Goal: Task Accomplishment & Management: Use online tool/utility

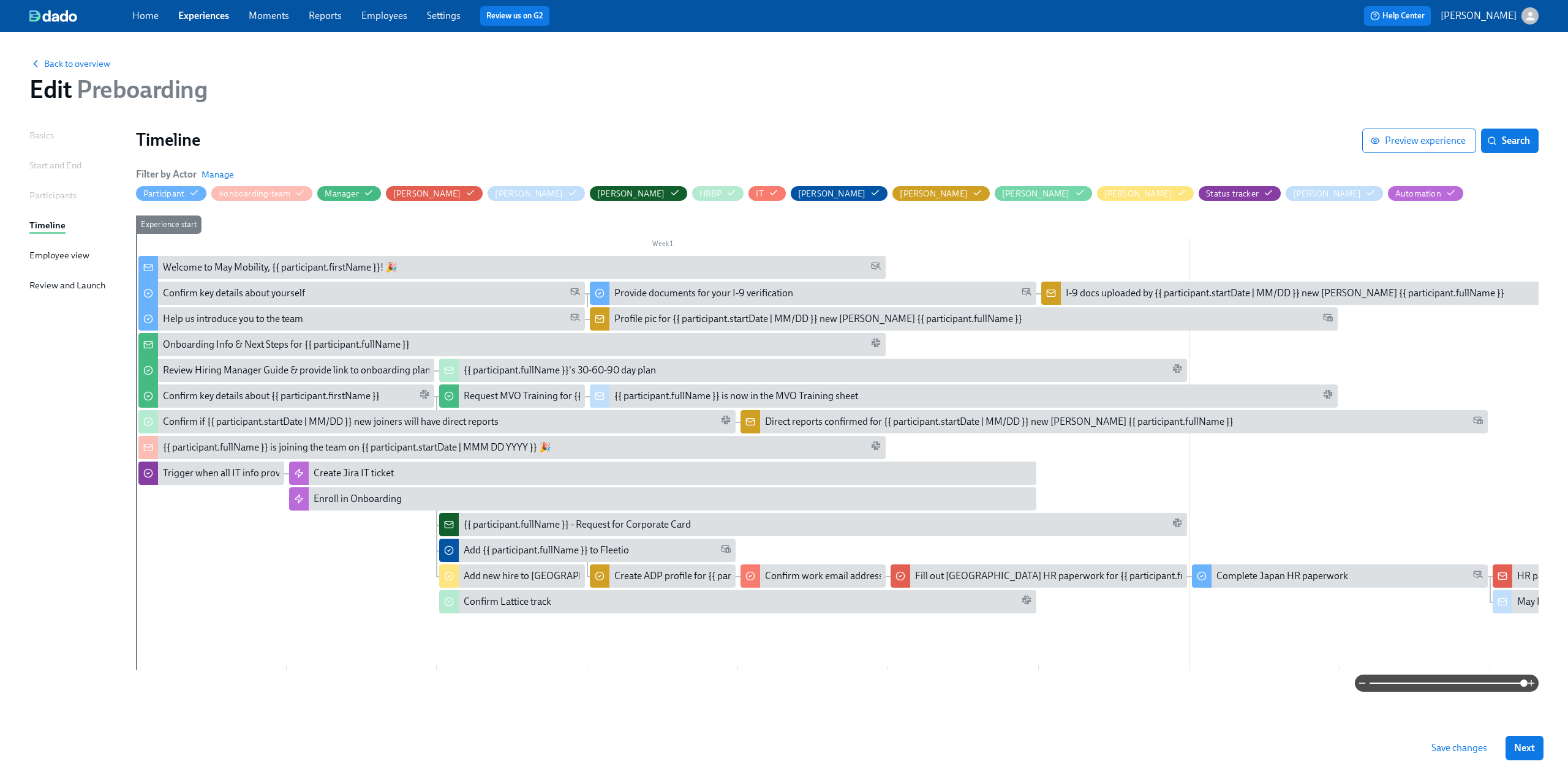
click at [1524, 22] on div "button" at bounding box center [1530, 16] width 17 height 17
click at [1507, 71] on span "Switch organization..." at bounding box center [1471, 71] width 115 height 13
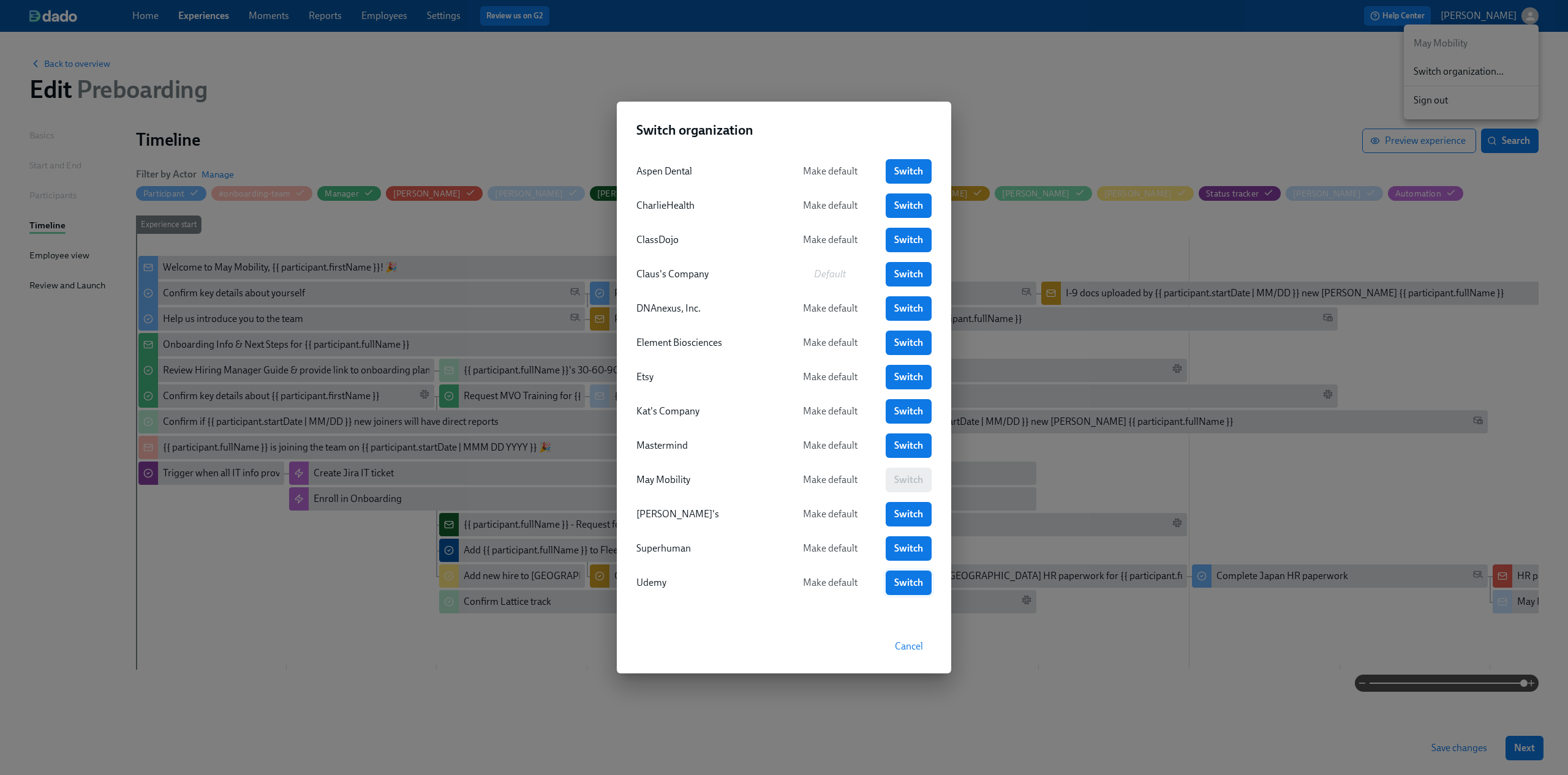
click at [914, 591] on link "Switch" at bounding box center [908, 582] width 46 height 24
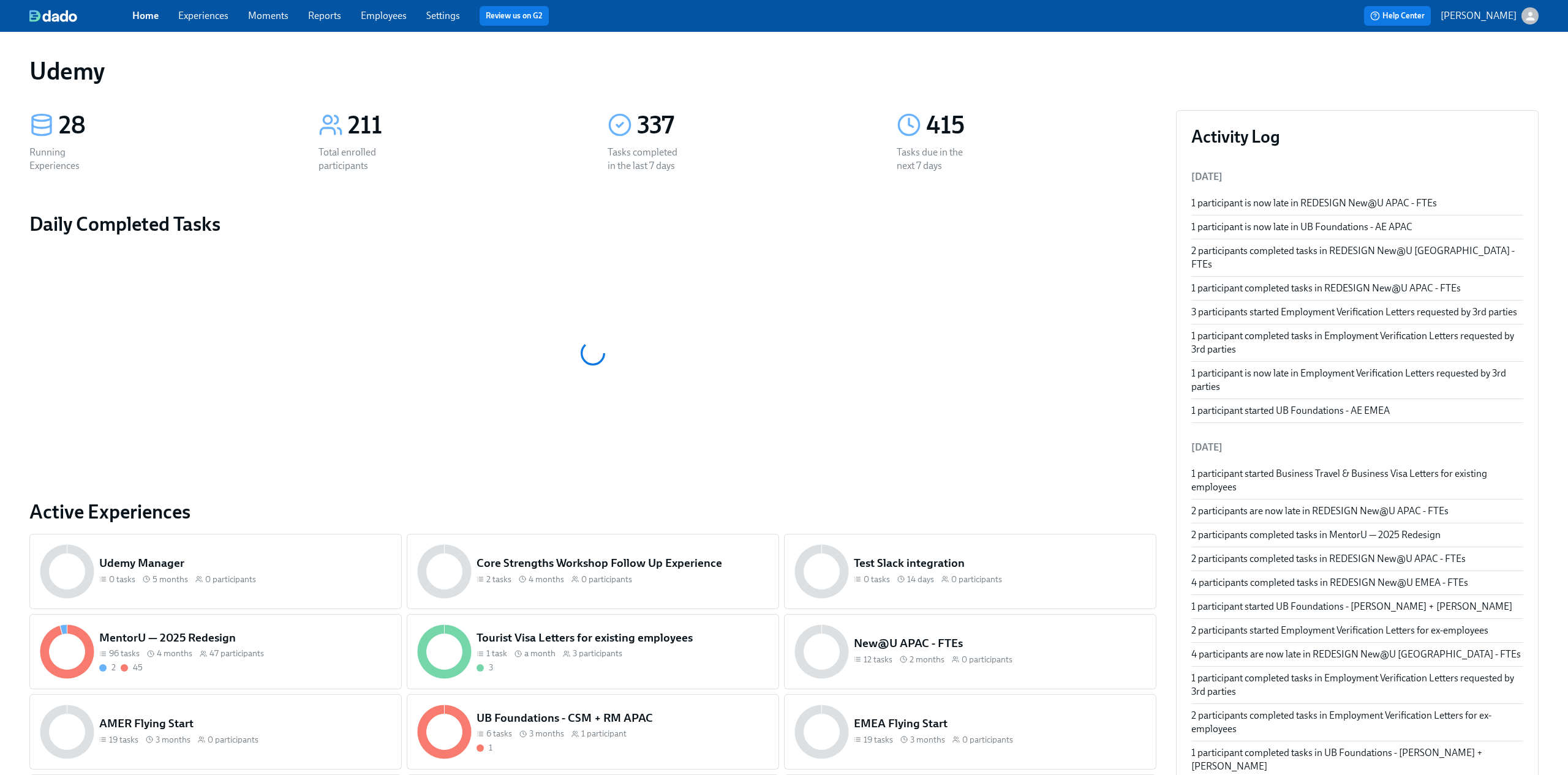
click at [214, 19] on link "Experiences" at bounding box center [203, 15] width 50 height 12
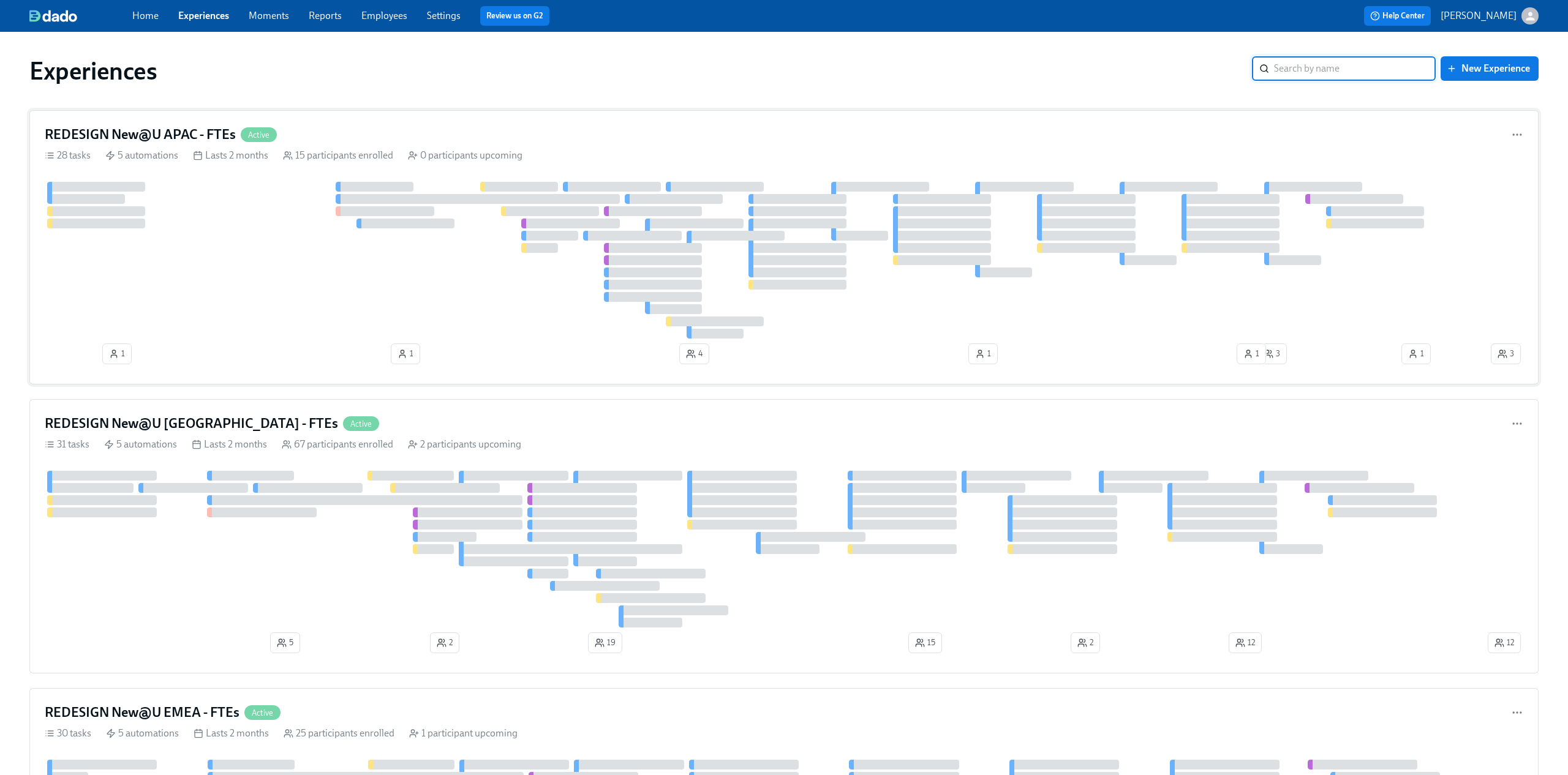
click at [808, 129] on div "REDESIGN New@U APAC - FTEs Active" at bounding box center [784, 134] width 1478 height 18
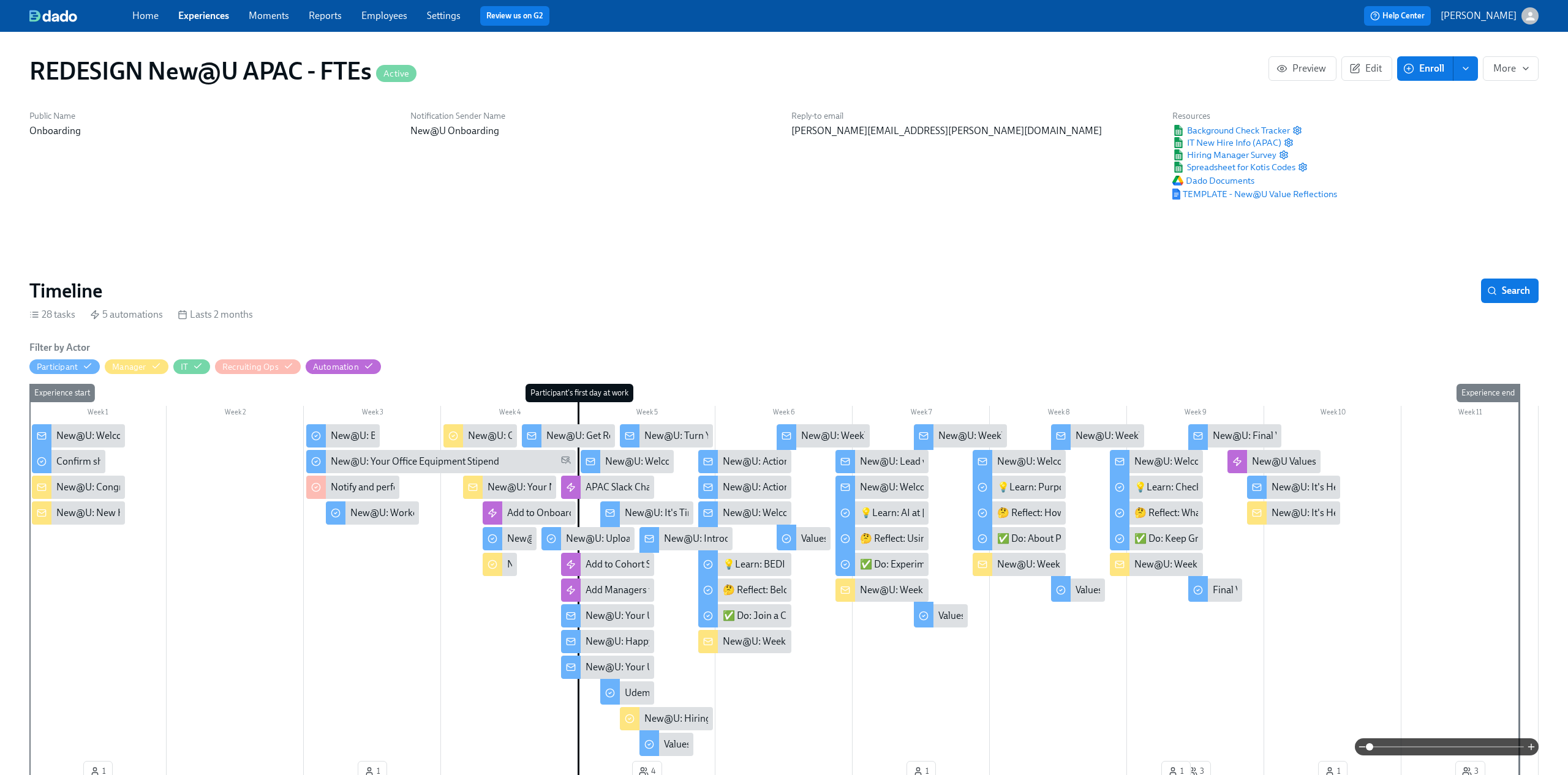
scroll to position [0, 9477]
click at [747, 203] on div "Notification Sender Name New@U Onboarding" at bounding box center [593, 155] width 381 height 105
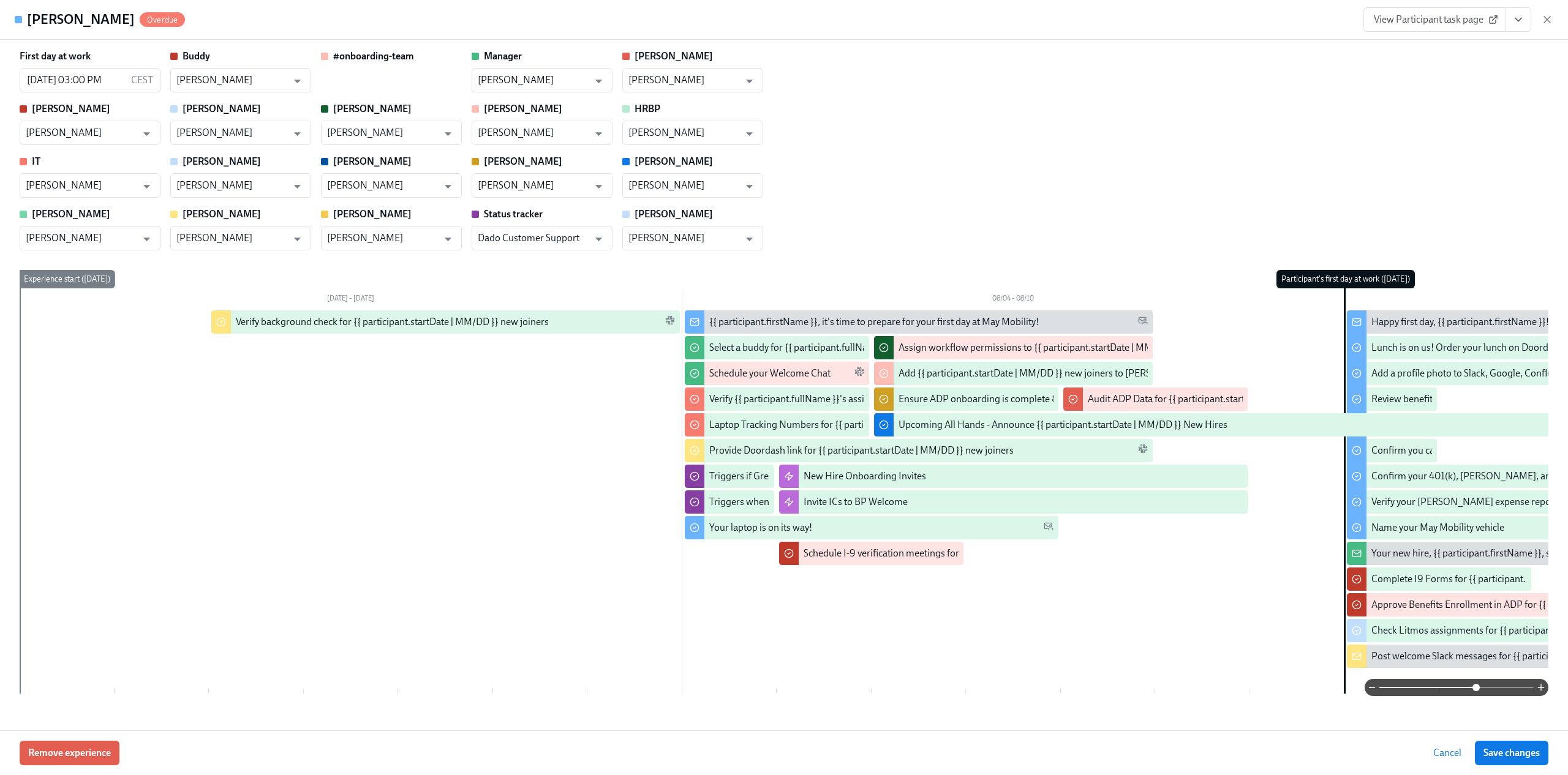
scroll to position [210, 0]
click at [1543, 23] on icon "button" at bounding box center [1547, 20] width 13 height 13
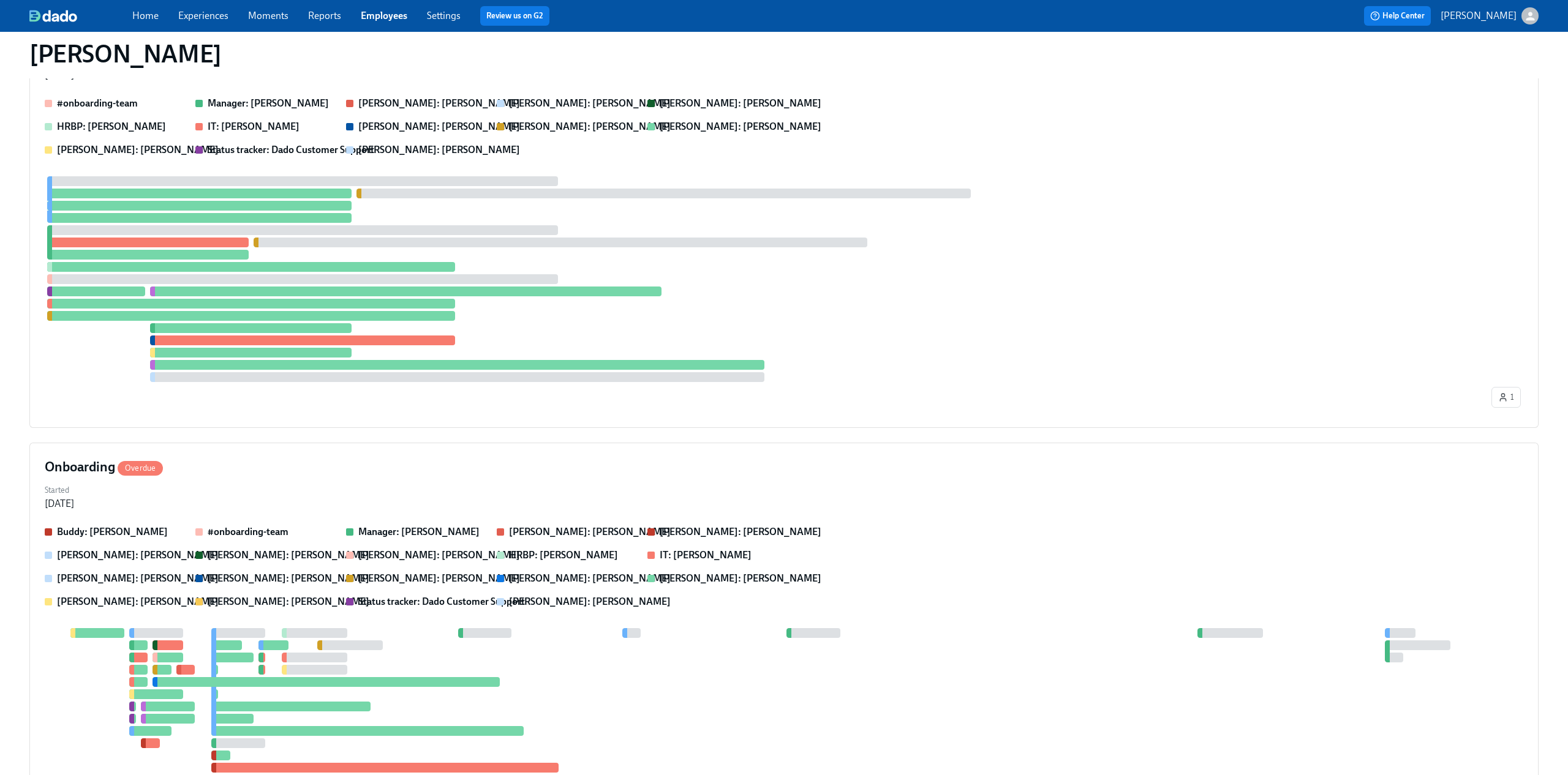
scroll to position [0, 0]
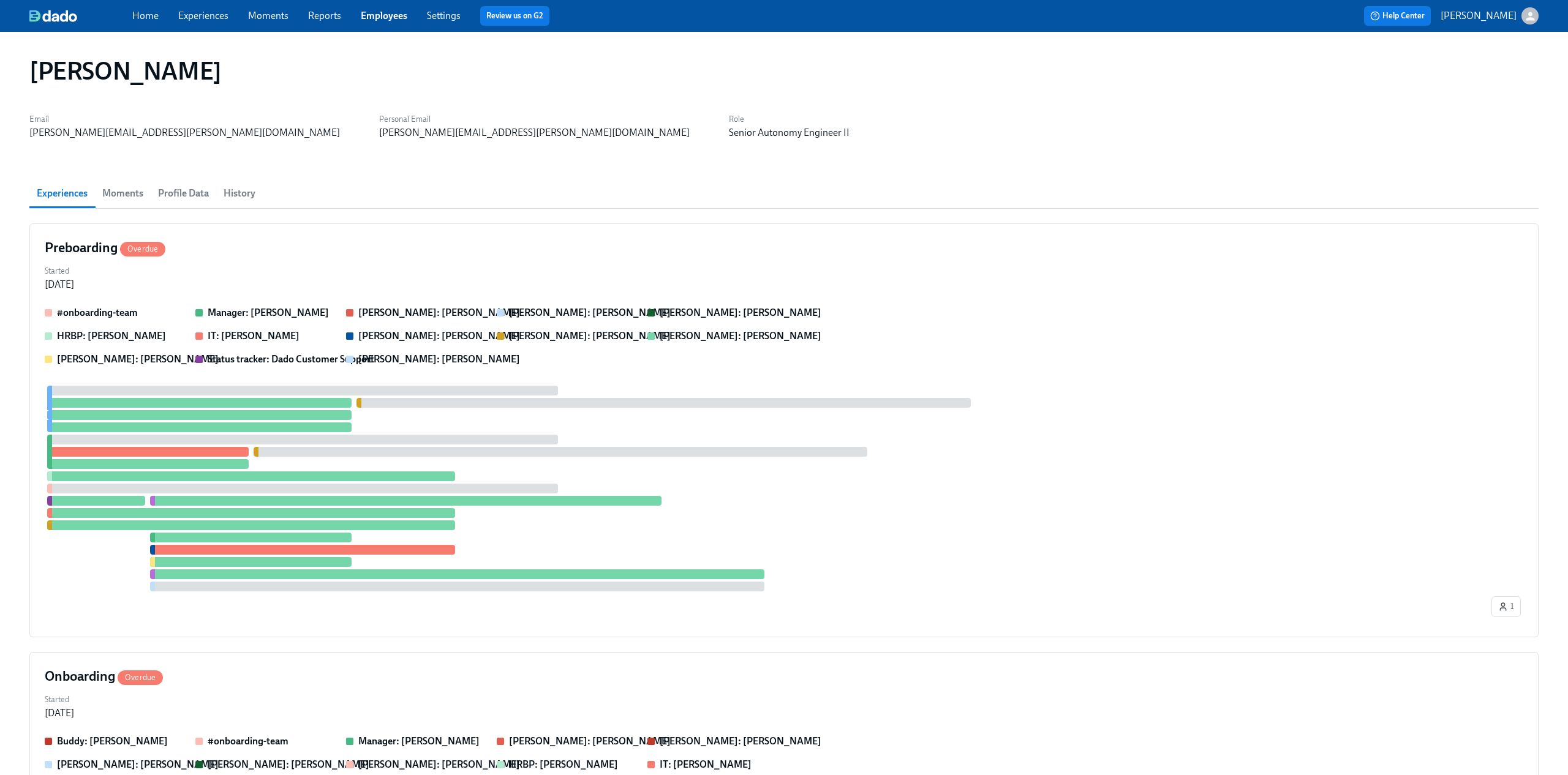
click at [194, 17] on link "Experiences" at bounding box center [203, 15] width 50 height 12
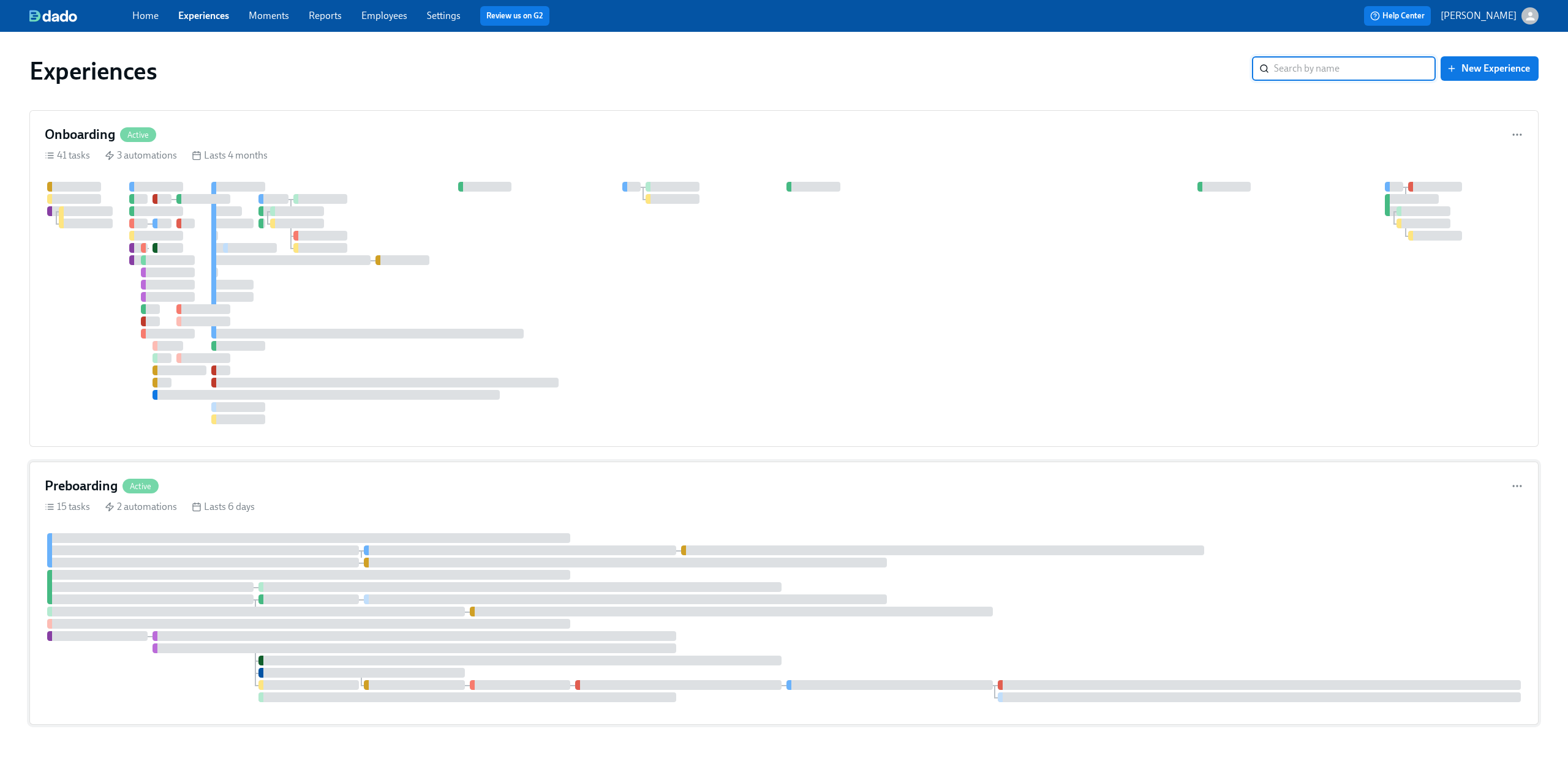
click at [511, 490] on div "Preboarding Active 15 tasks 2 automations Lasts 6 days" at bounding box center [783, 593] width 1509 height 263
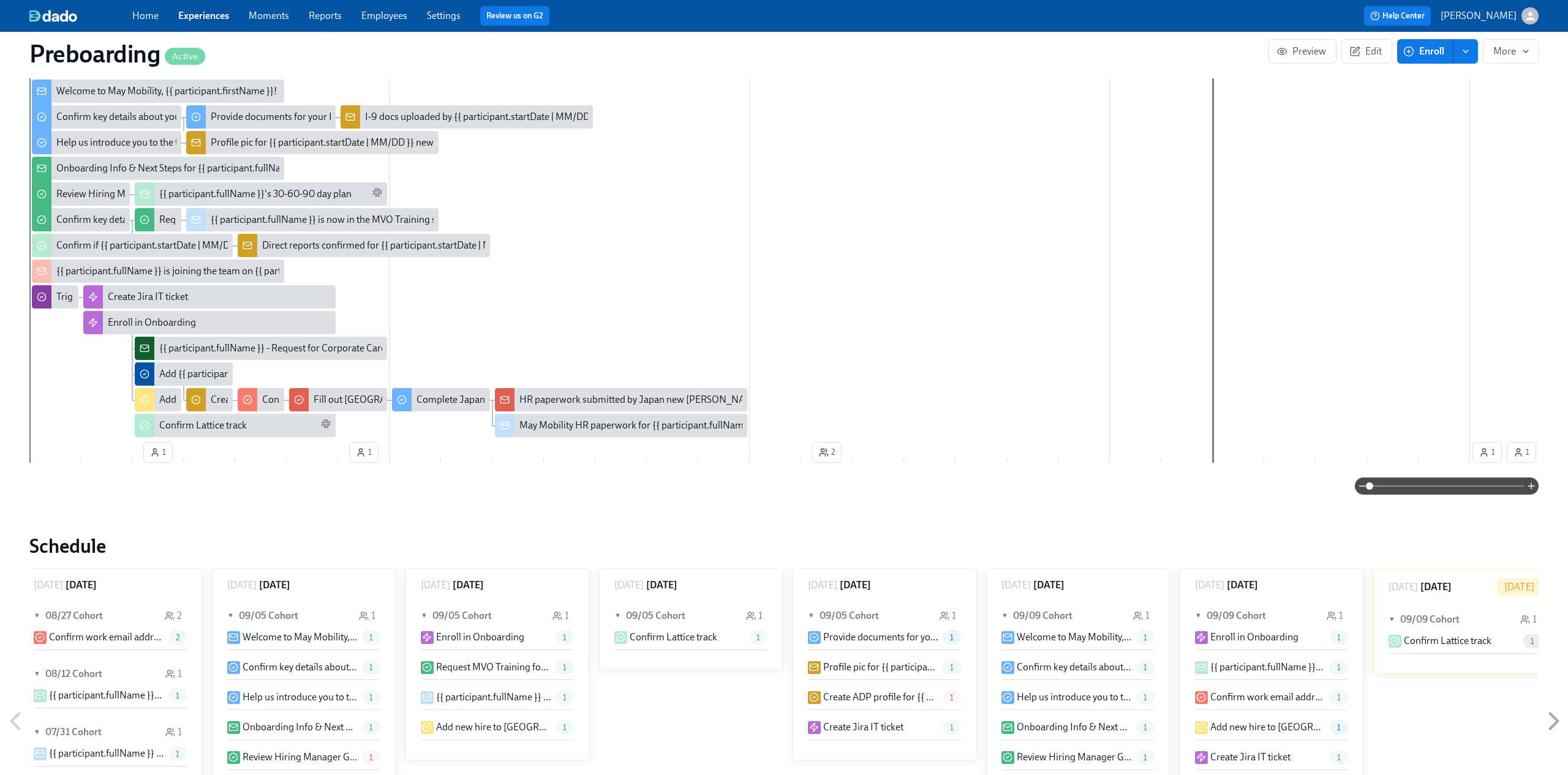
scroll to position [0, 2352]
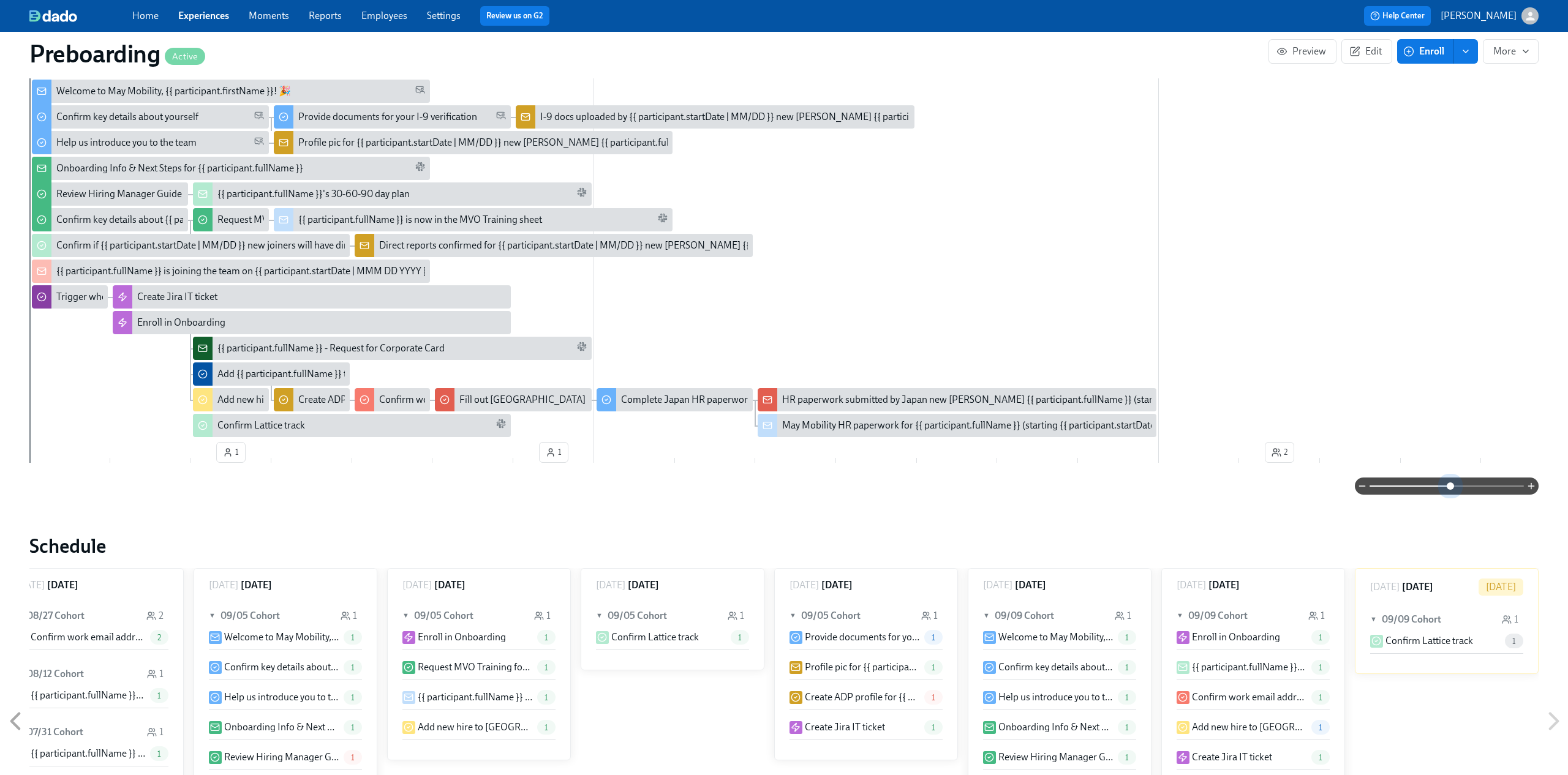
click at [1449, 482] on span at bounding box center [1447, 486] width 154 height 17
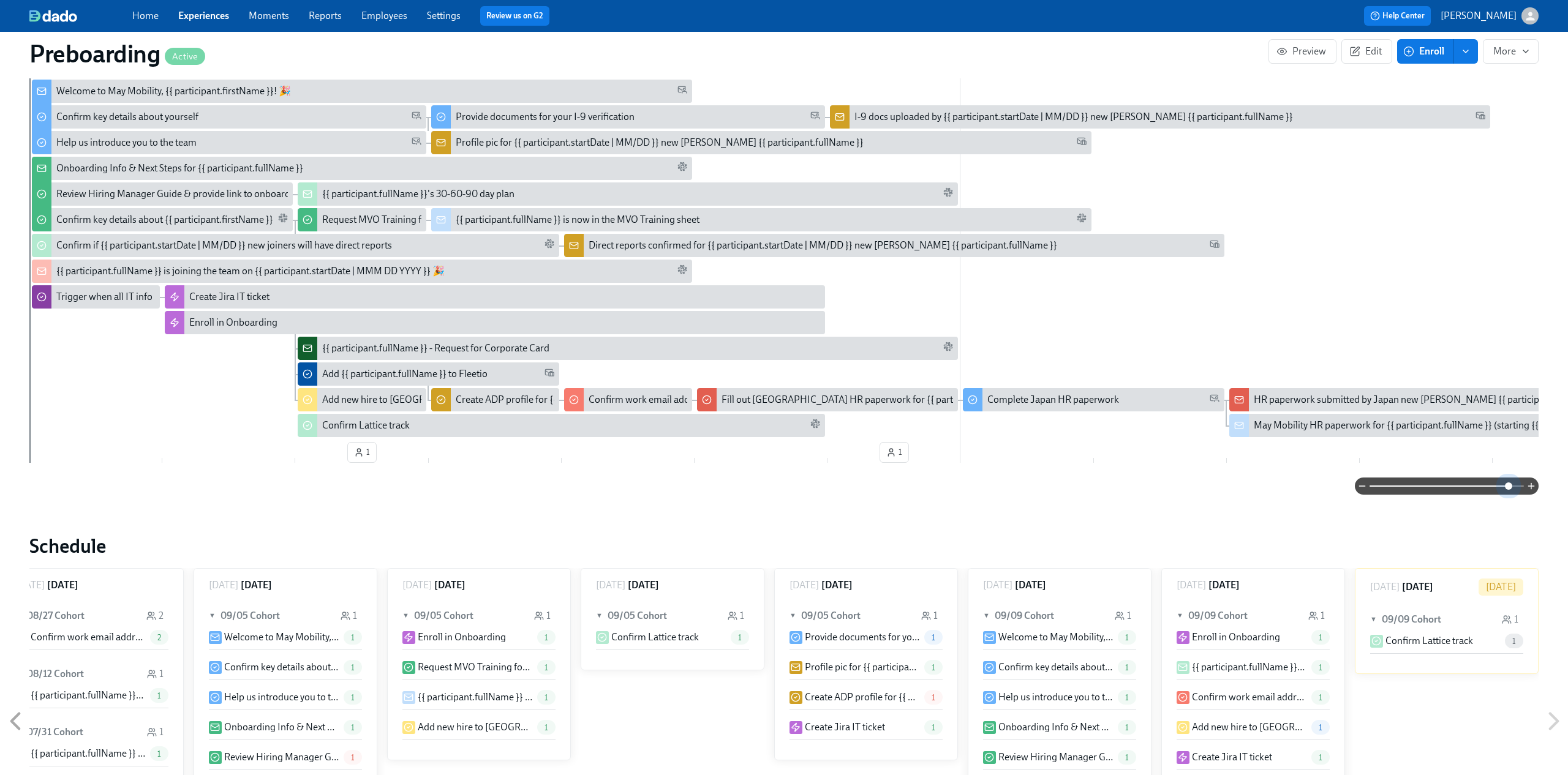
click at [1508, 490] on span at bounding box center [1447, 486] width 154 height 17
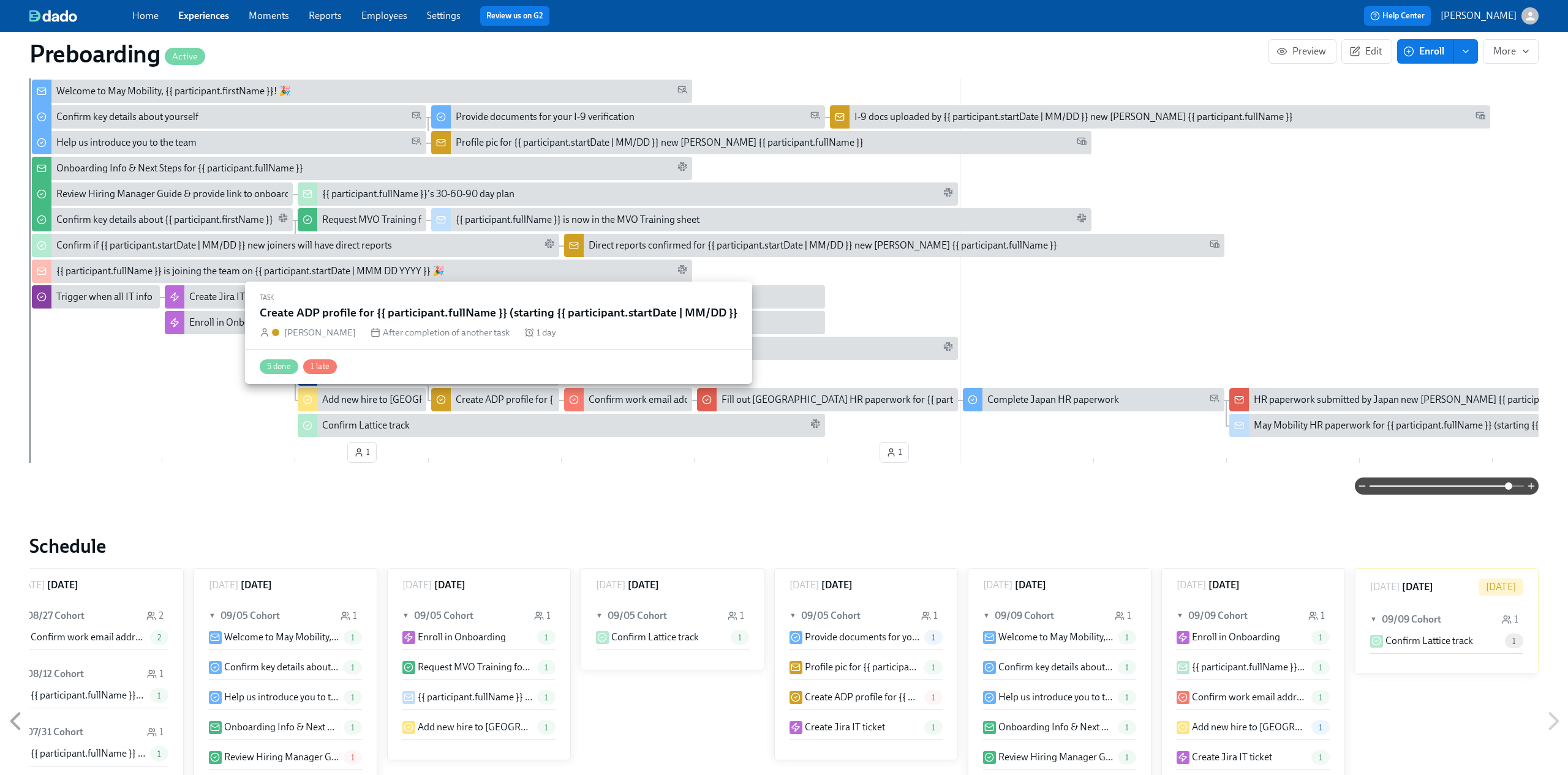
click at [492, 396] on div "Create ADP profile for {{ participant.fullName }} (starting {{ participant.star…" at bounding box center [647, 399] width 384 height 13
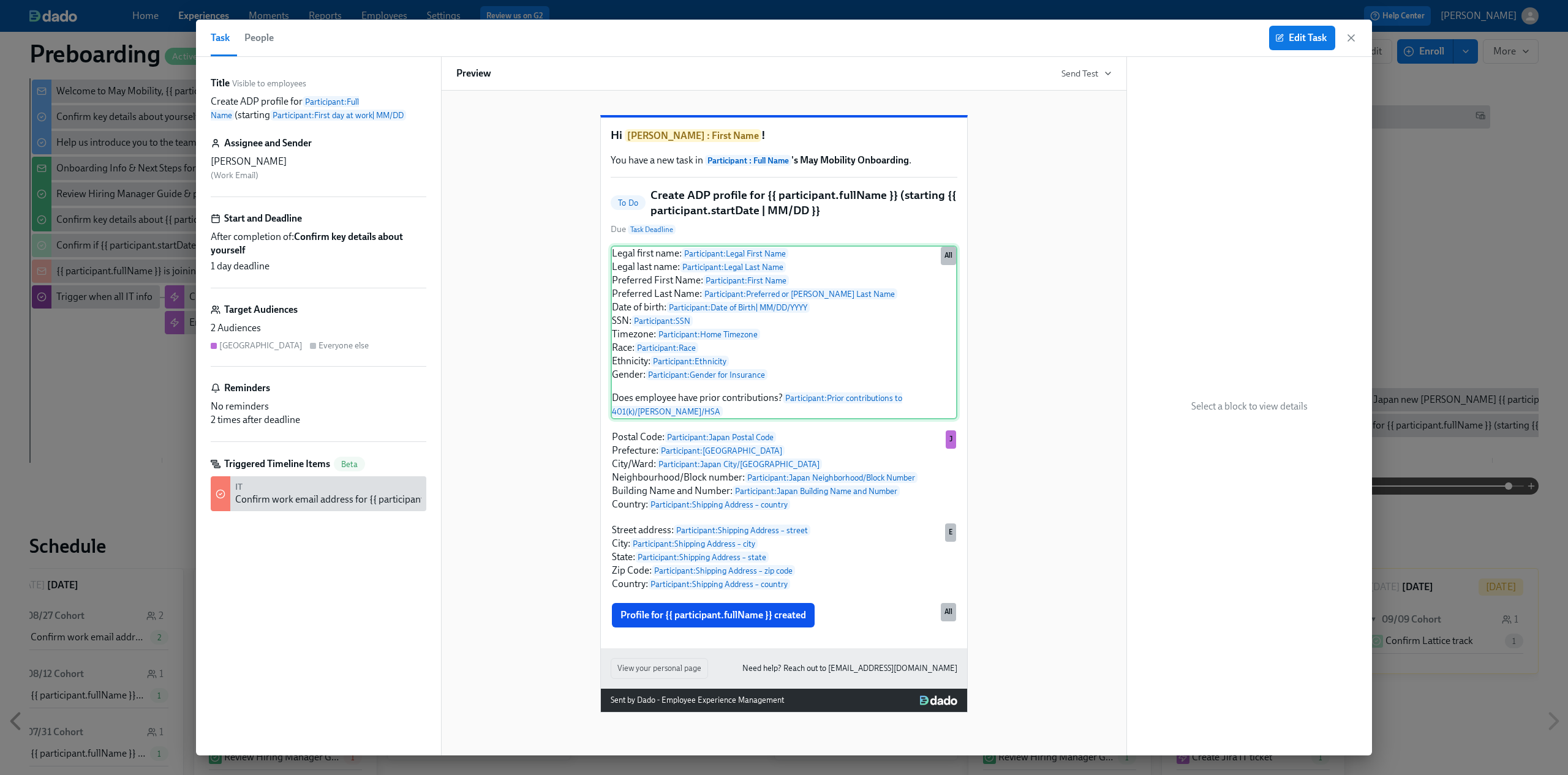
scroll to position [18, 0]
click at [1348, 41] on icon "button" at bounding box center [1351, 38] width 13 height 13
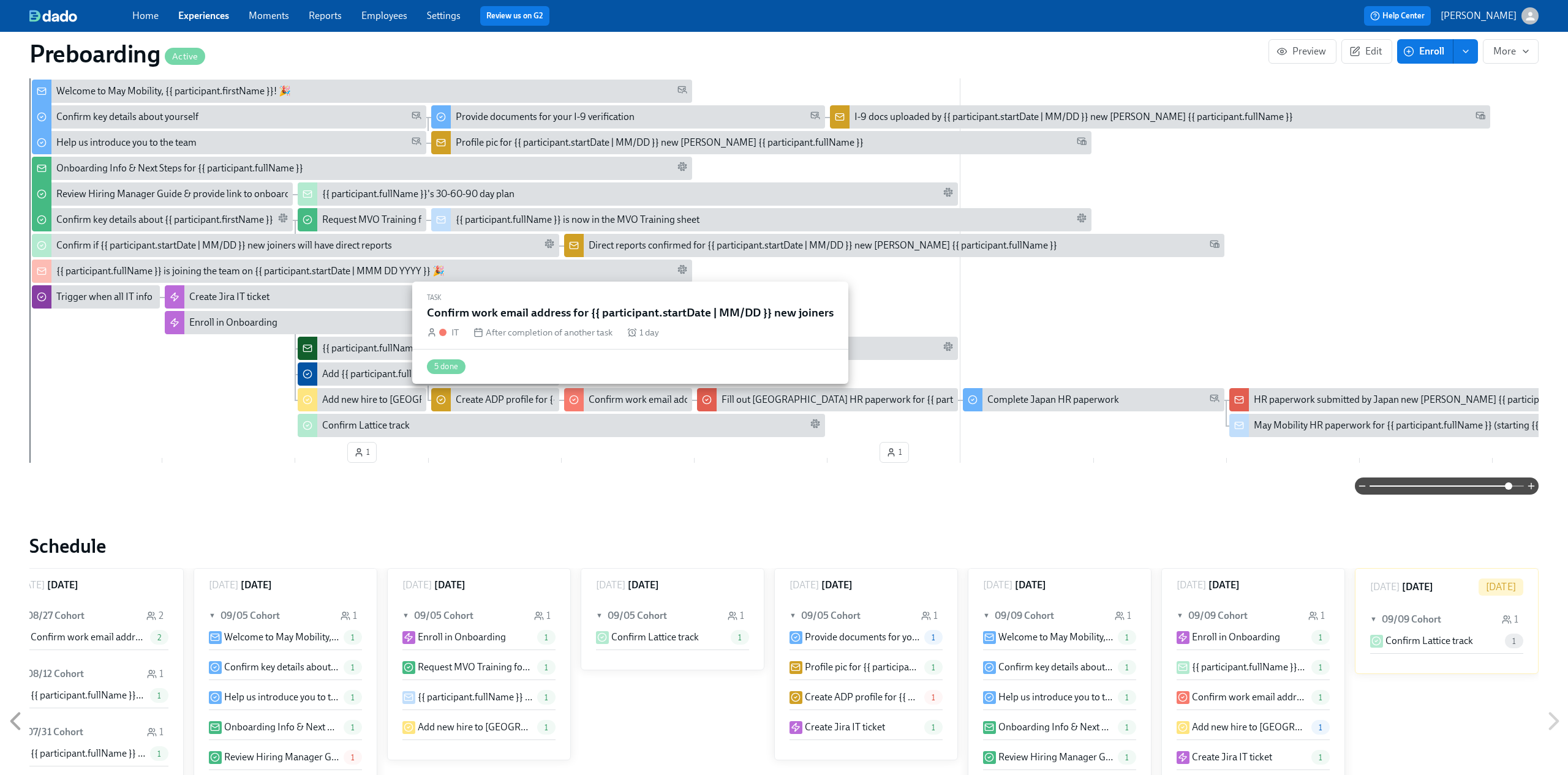
click at [637, 403] on div "Confirm work email address for {{ participant.startDate | MM/DD }} new joiners" at bounding box center [753, 399] width 329 height 13
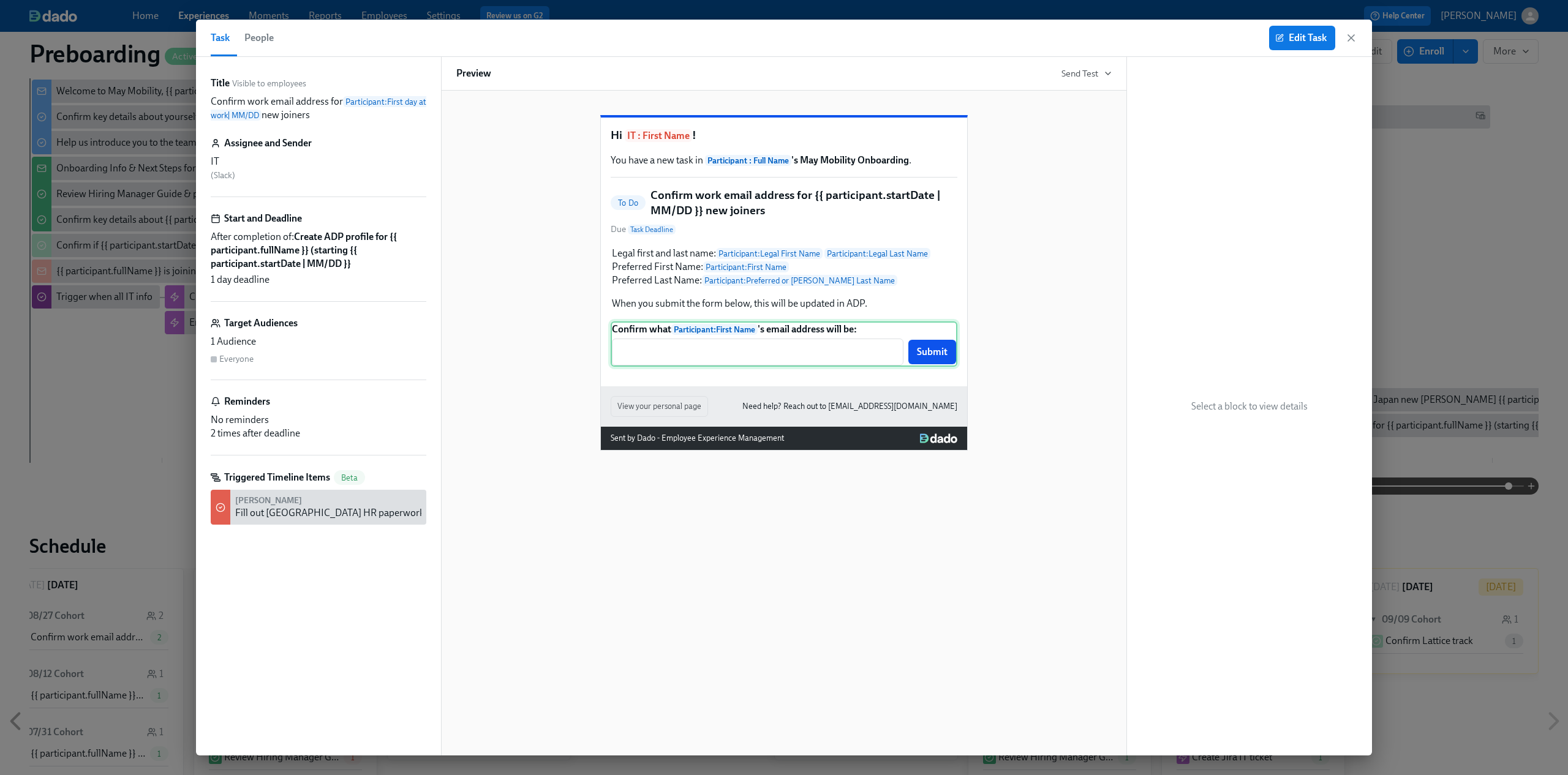
click at [649, 367] on div "Confirm what Participant : First Name 's email address will be: ​ Submit" at bounding box center [784, 344] width 347 height 46
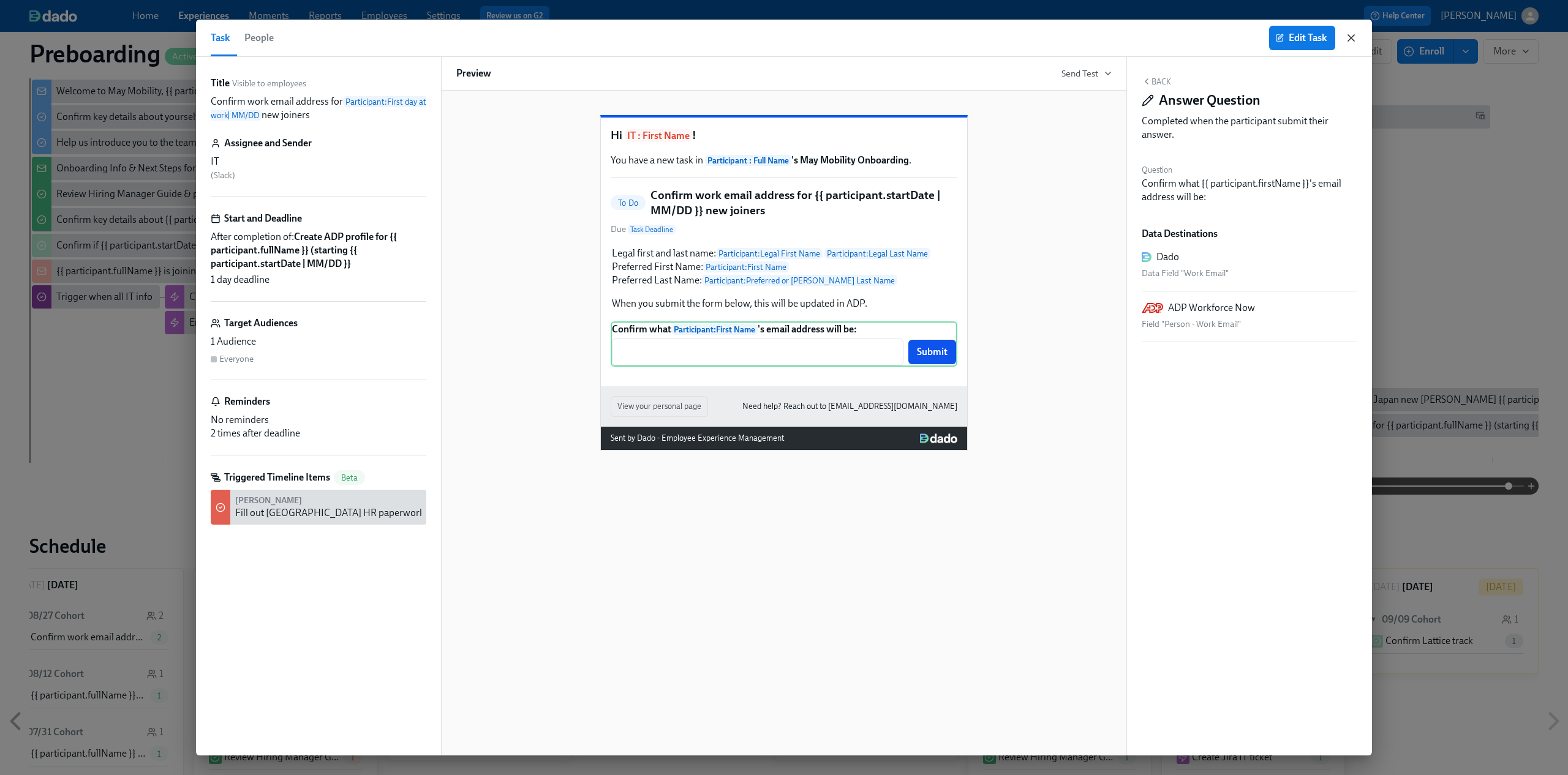
click at [1350, 35] on icon "button" at bounding box center [1351, 38] width 13 height 13
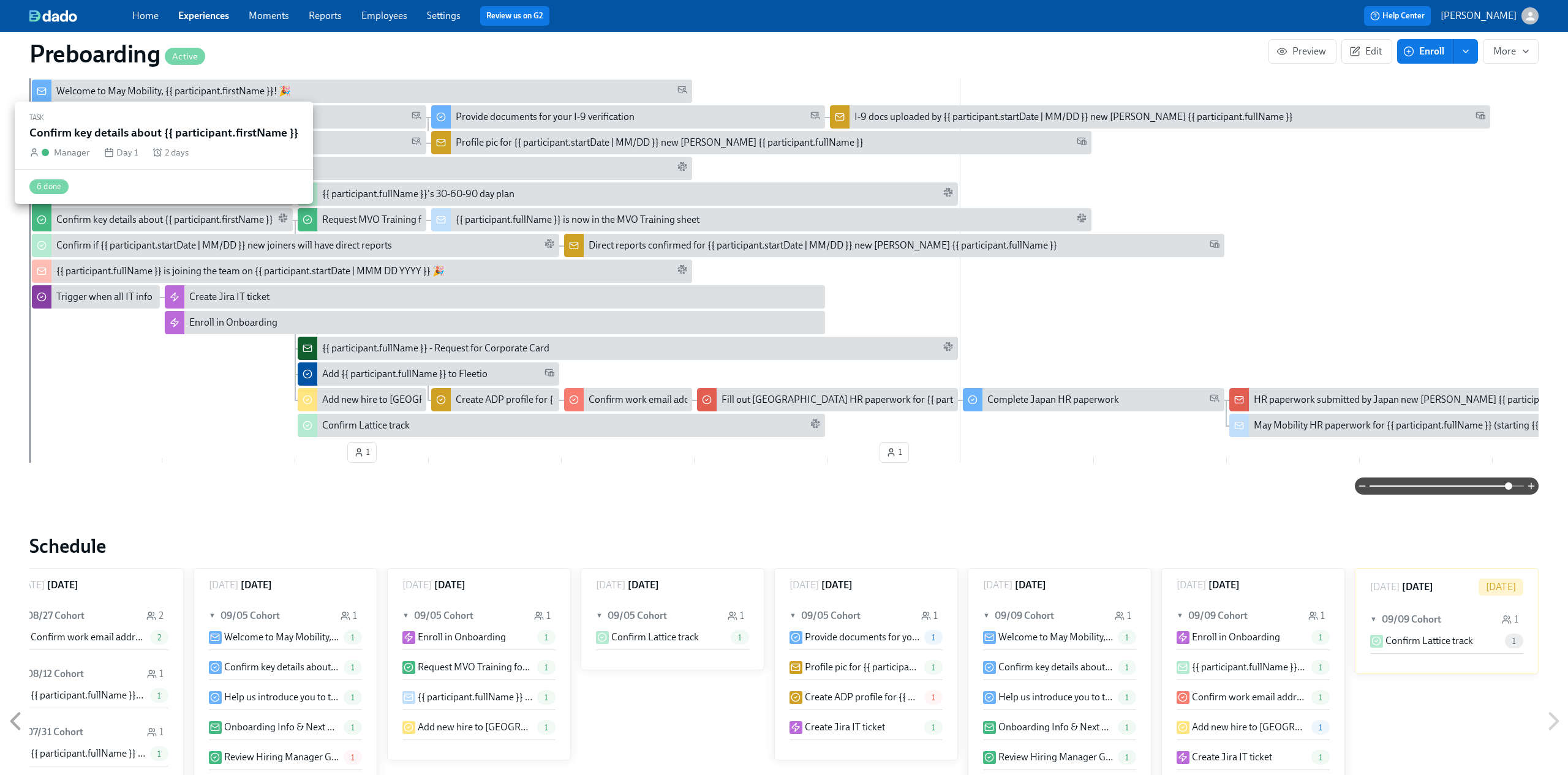
click at [211, 222] on div "Confirm key details about {{ participant.firstName }}" at bounding box center [165, 219] width 217 height 13
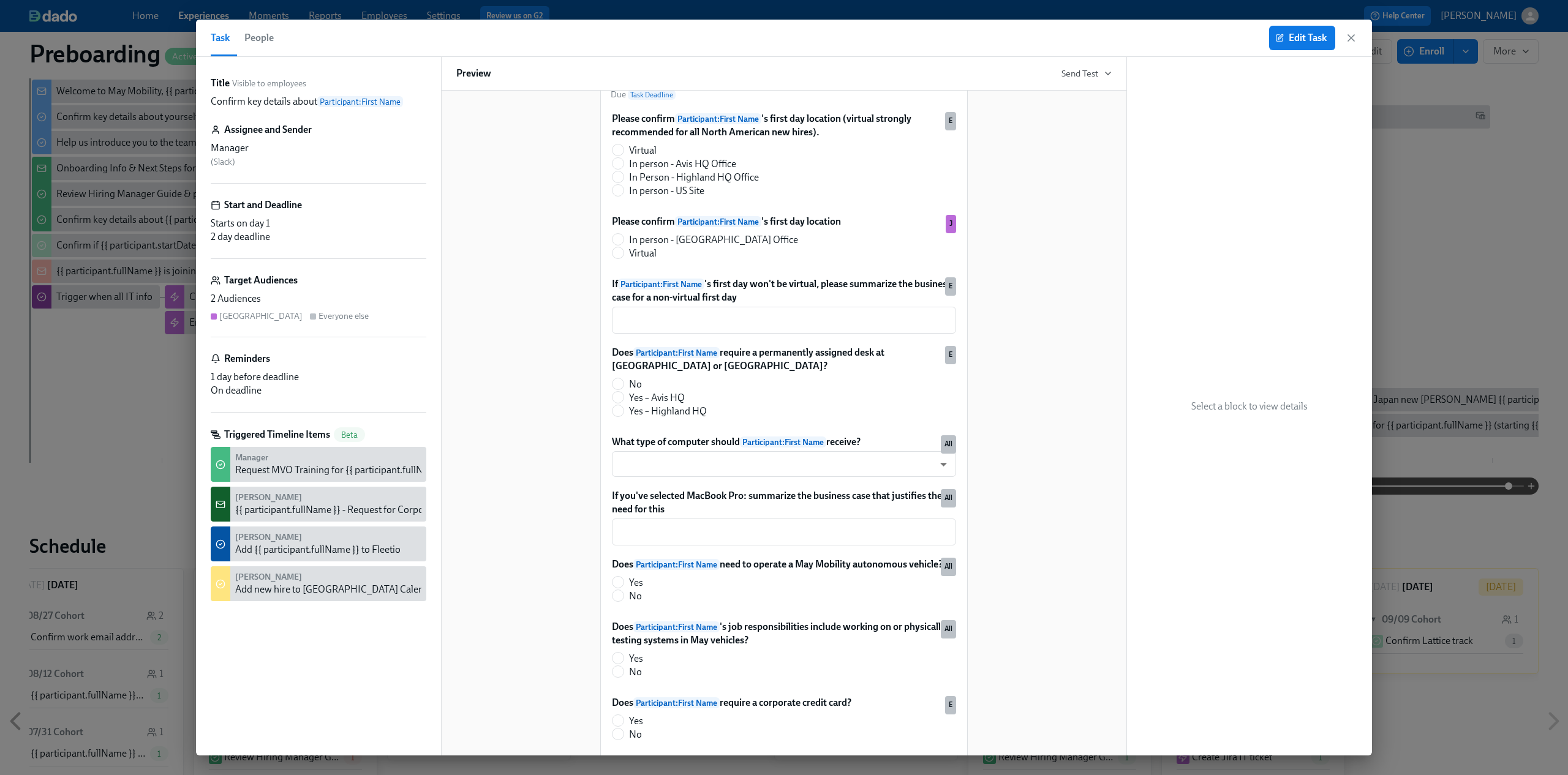
scroll to position [395, 0]
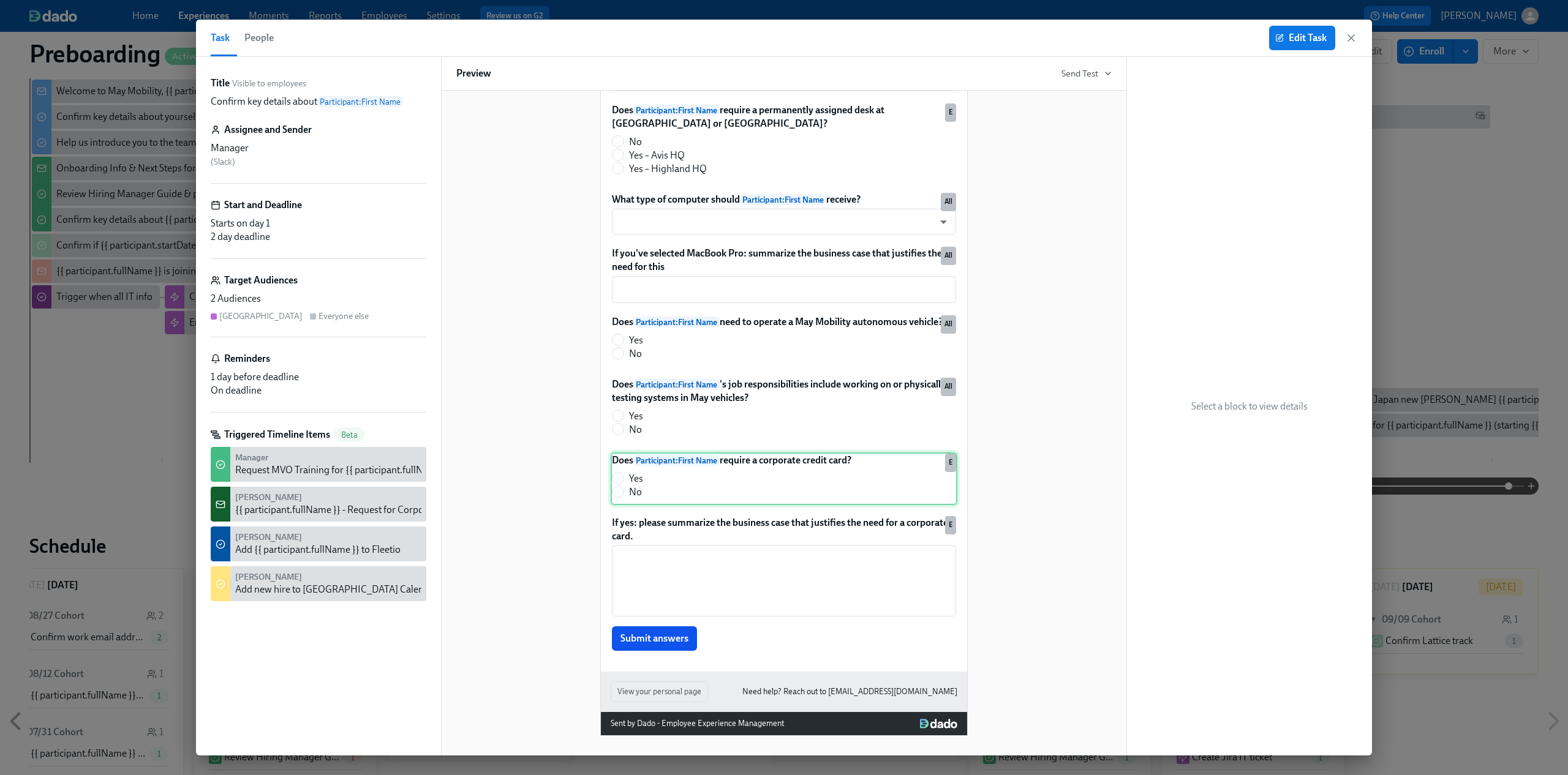
click at [845, 462] on div "Does Participant : First Name require a corporate credit card? Yes No E" at bounding box center [784, 478] width 347 height 53
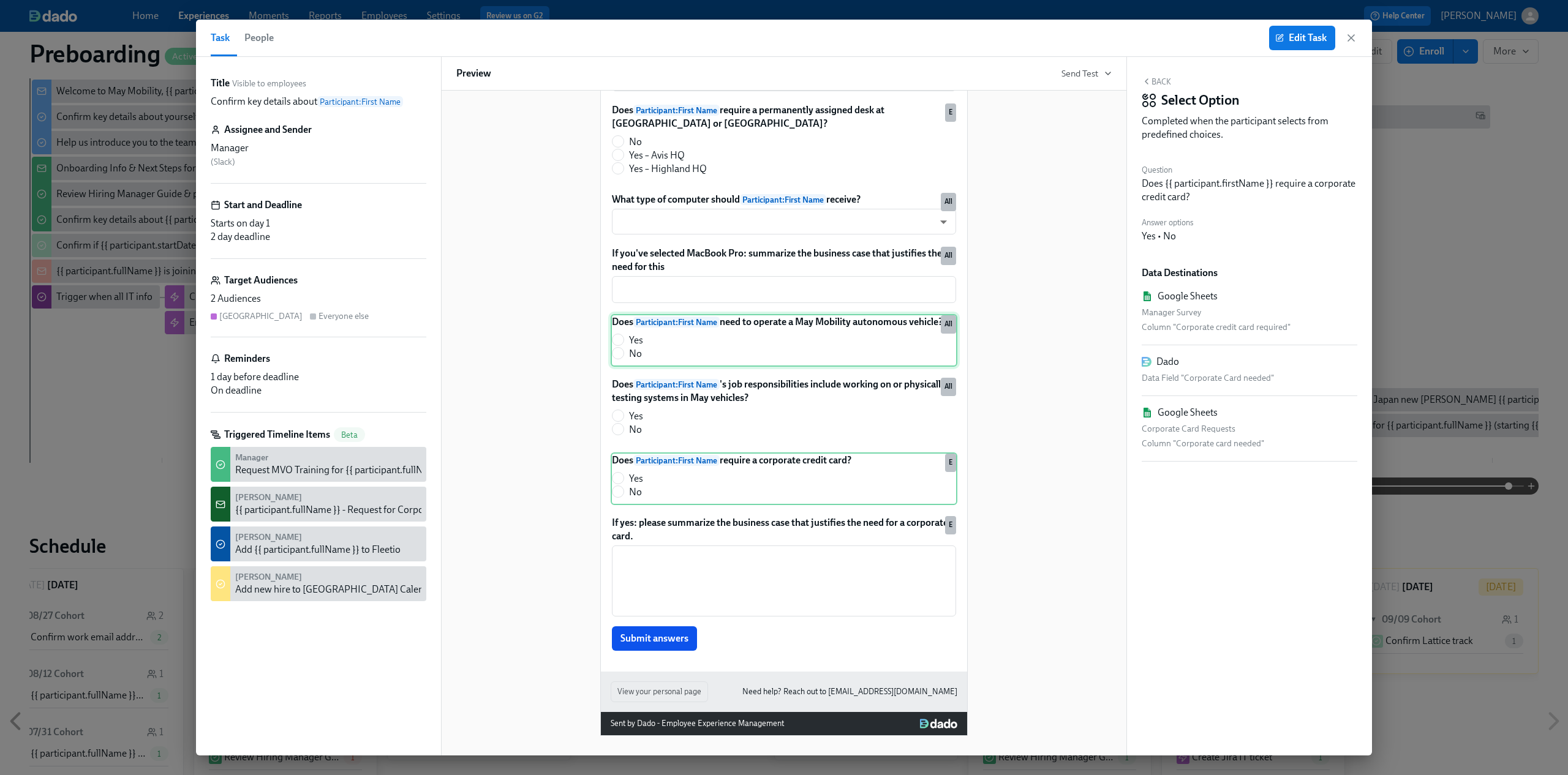
scroll to position [0, 0]
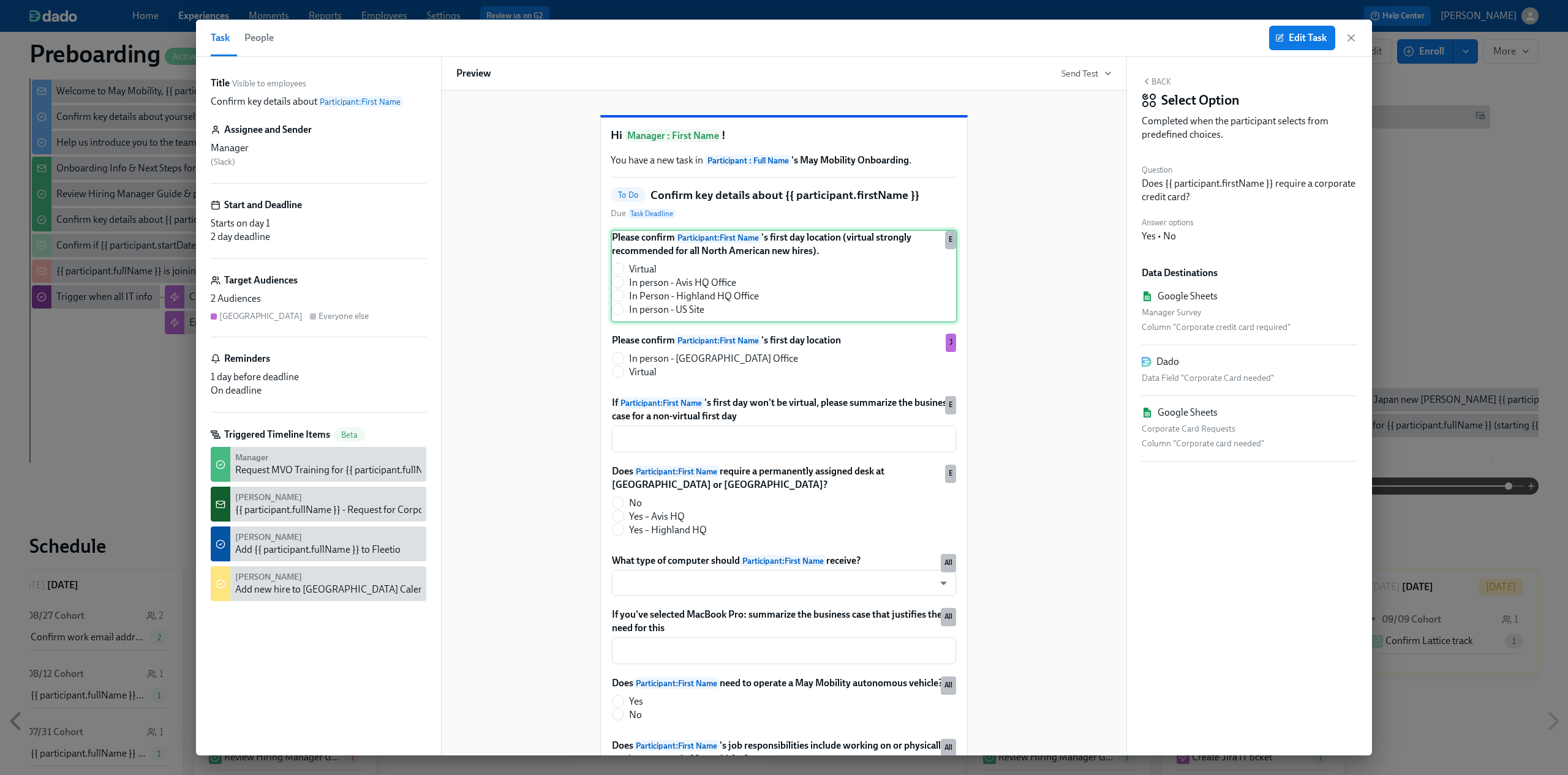
click at [785, 309] on div "Please confirm Participant : First Name 's first day location (virtual strongly…" at bounding box center [784, 276] width 347 height 93
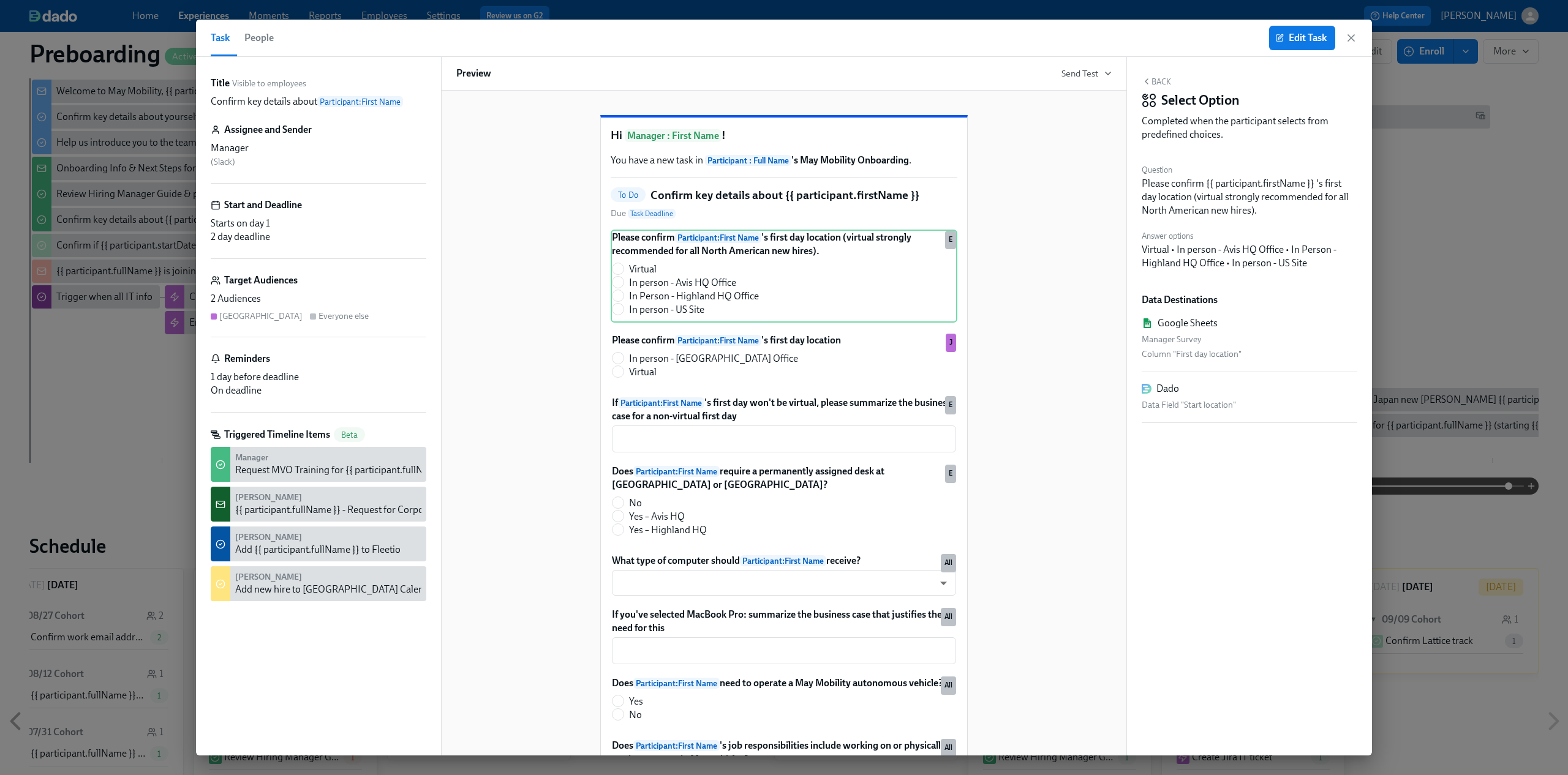
click at [1358, 36] on div "Task People Edit Task" at bounding box center [784, 38] width 1176 height 37
click at [1351, 37] on icon "button" at bounding box center [1351, 38] width 13 height 13
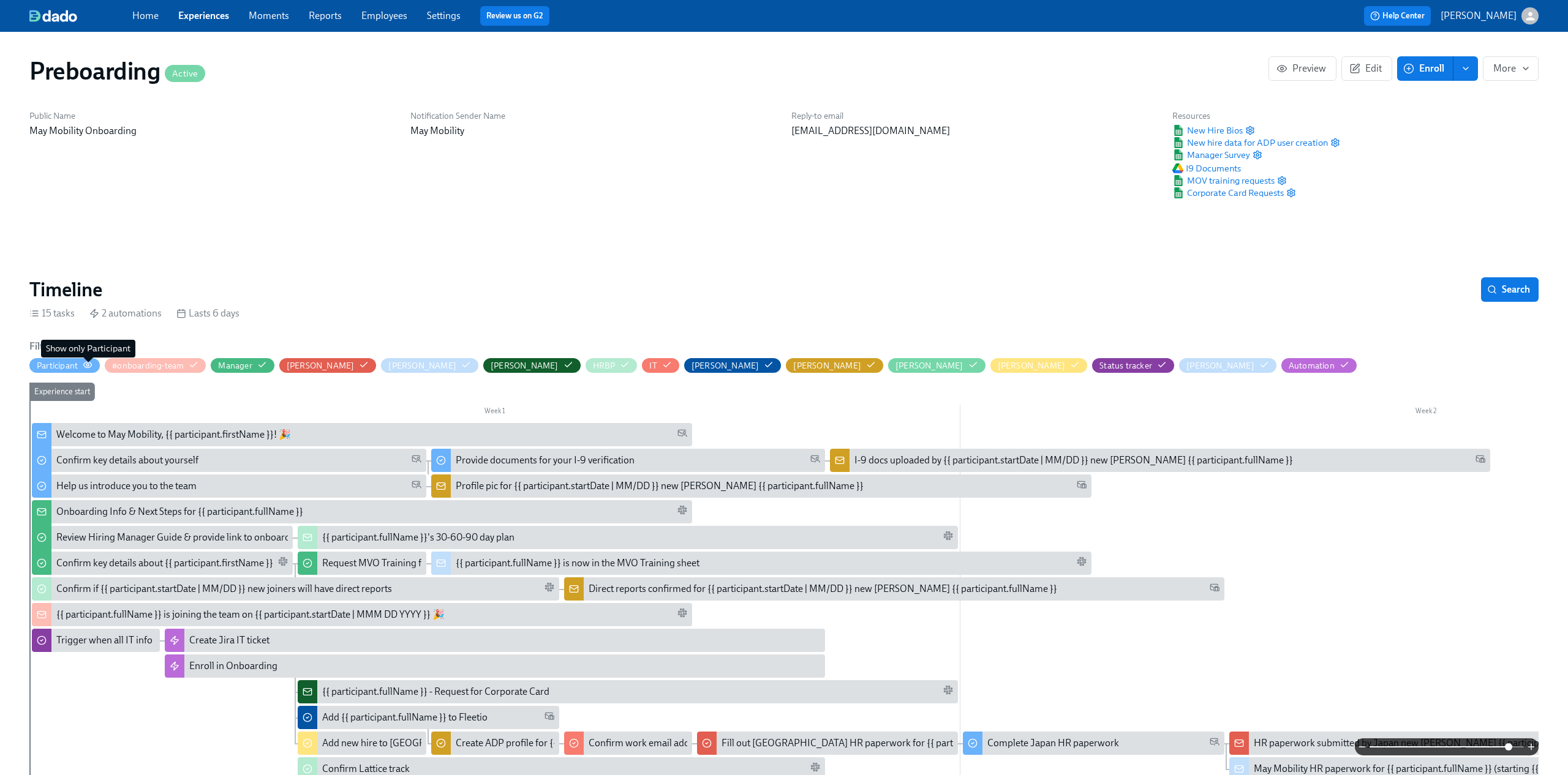
click at [84, 366] on icon "button" at bounding box center [87, 365] width 9 height 9
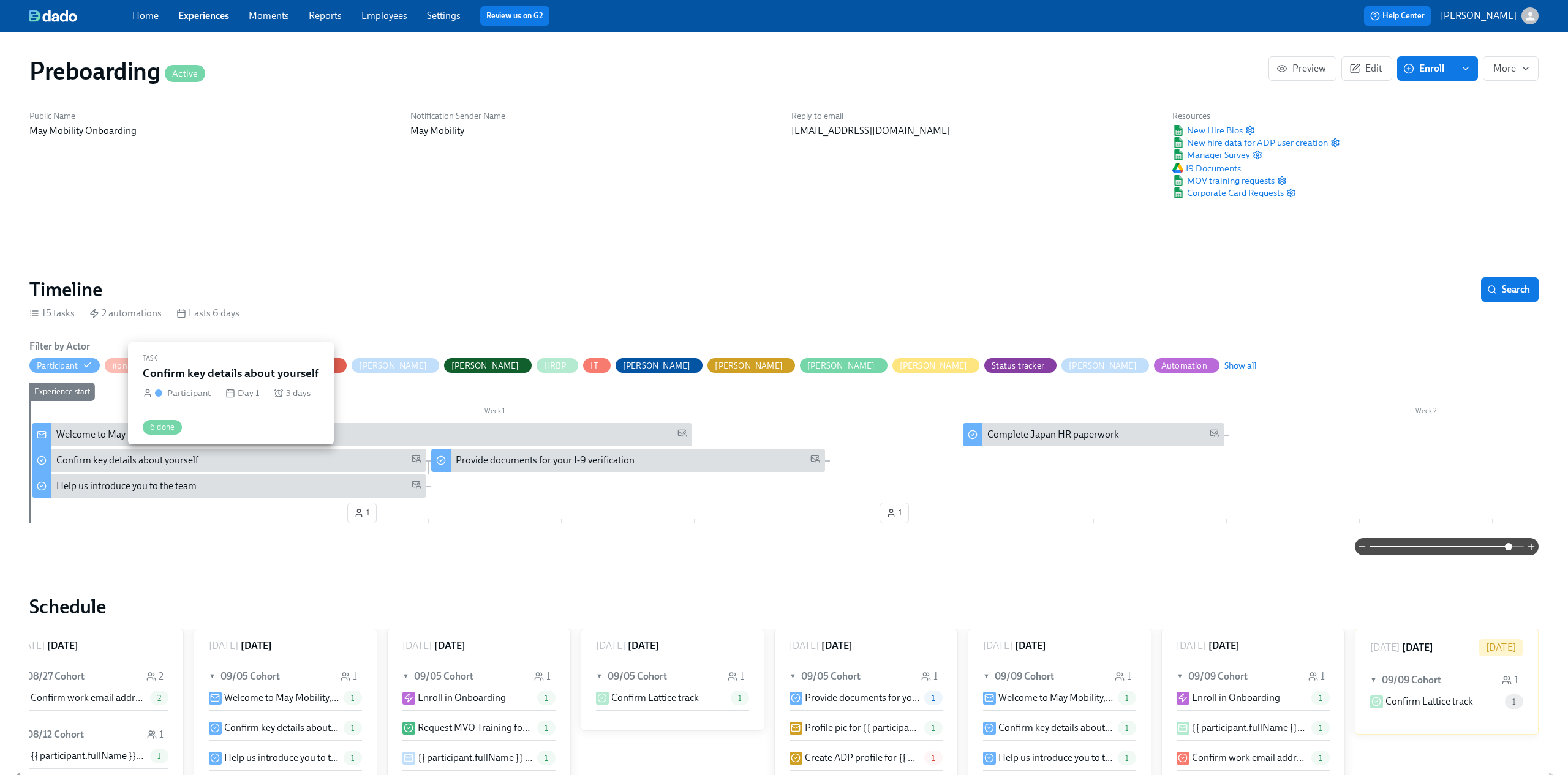
click at [247, 464] on div "Confirm key details about yourself" at bounding box center [239, 460] width 365 height 13
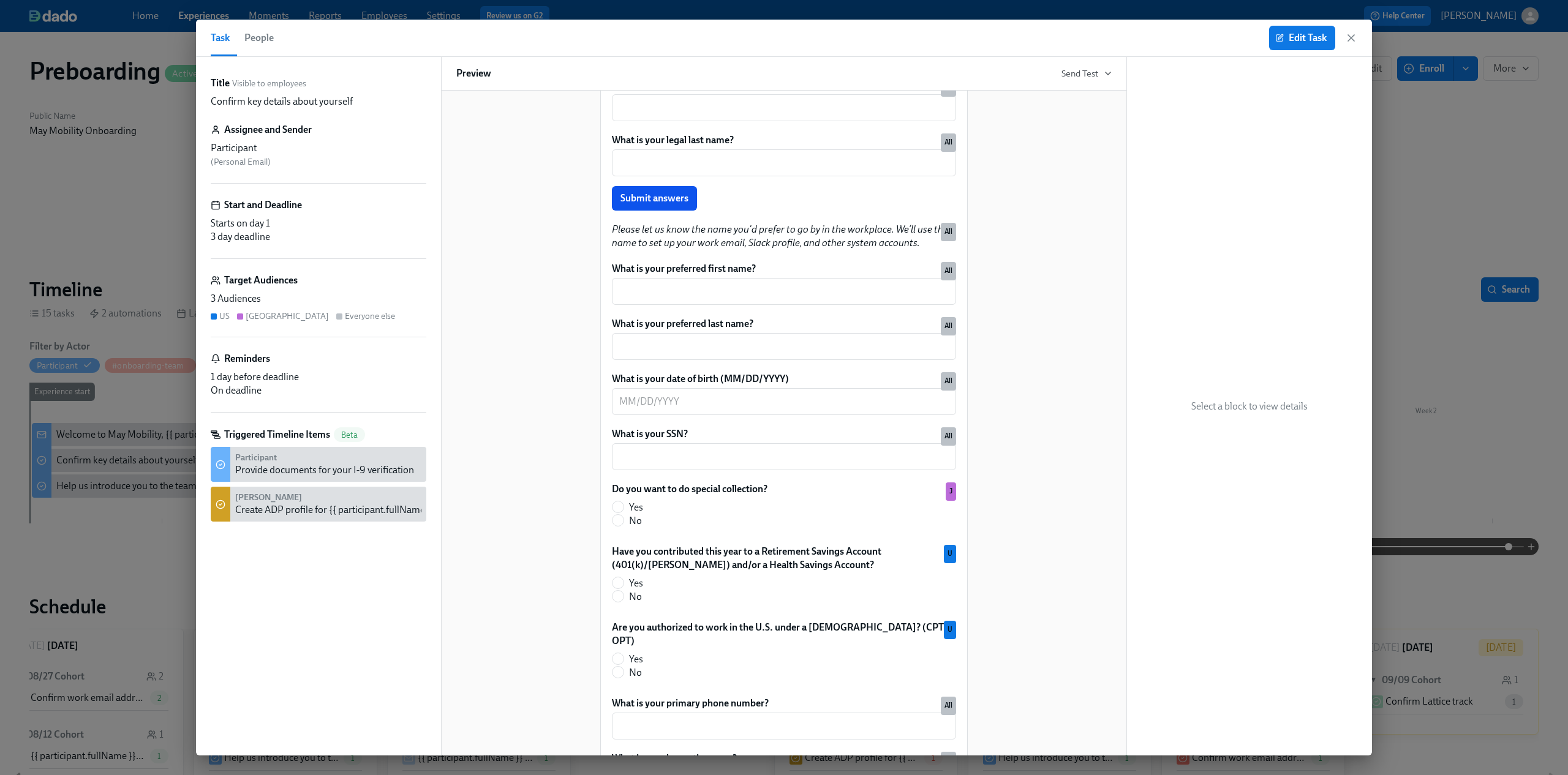
scroll to position [93, 0]
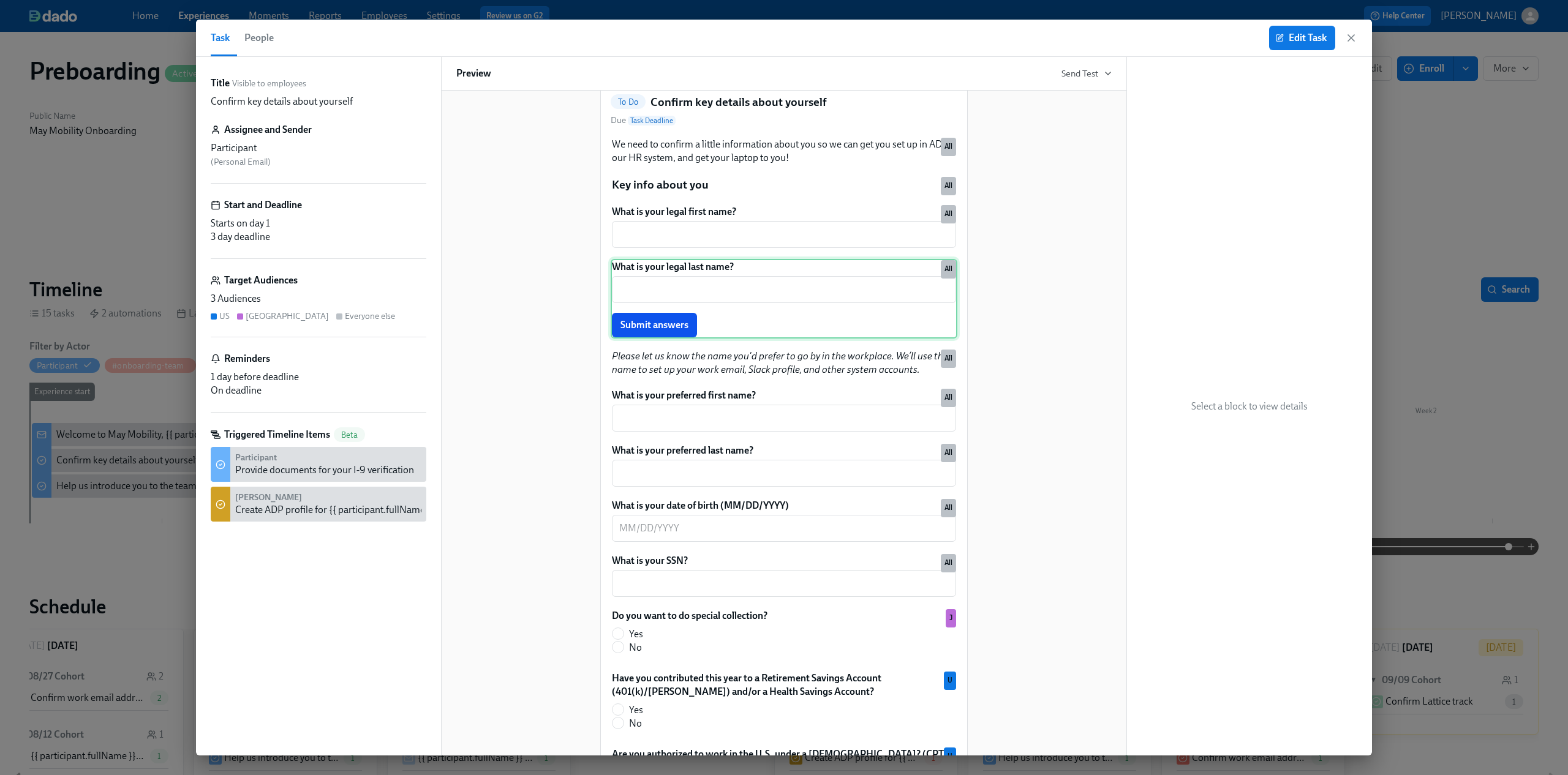
click at [750, 310] on div "What is your legal last name? ​ Submit answers All" at bounding box center [784, 299] width 347 height 80
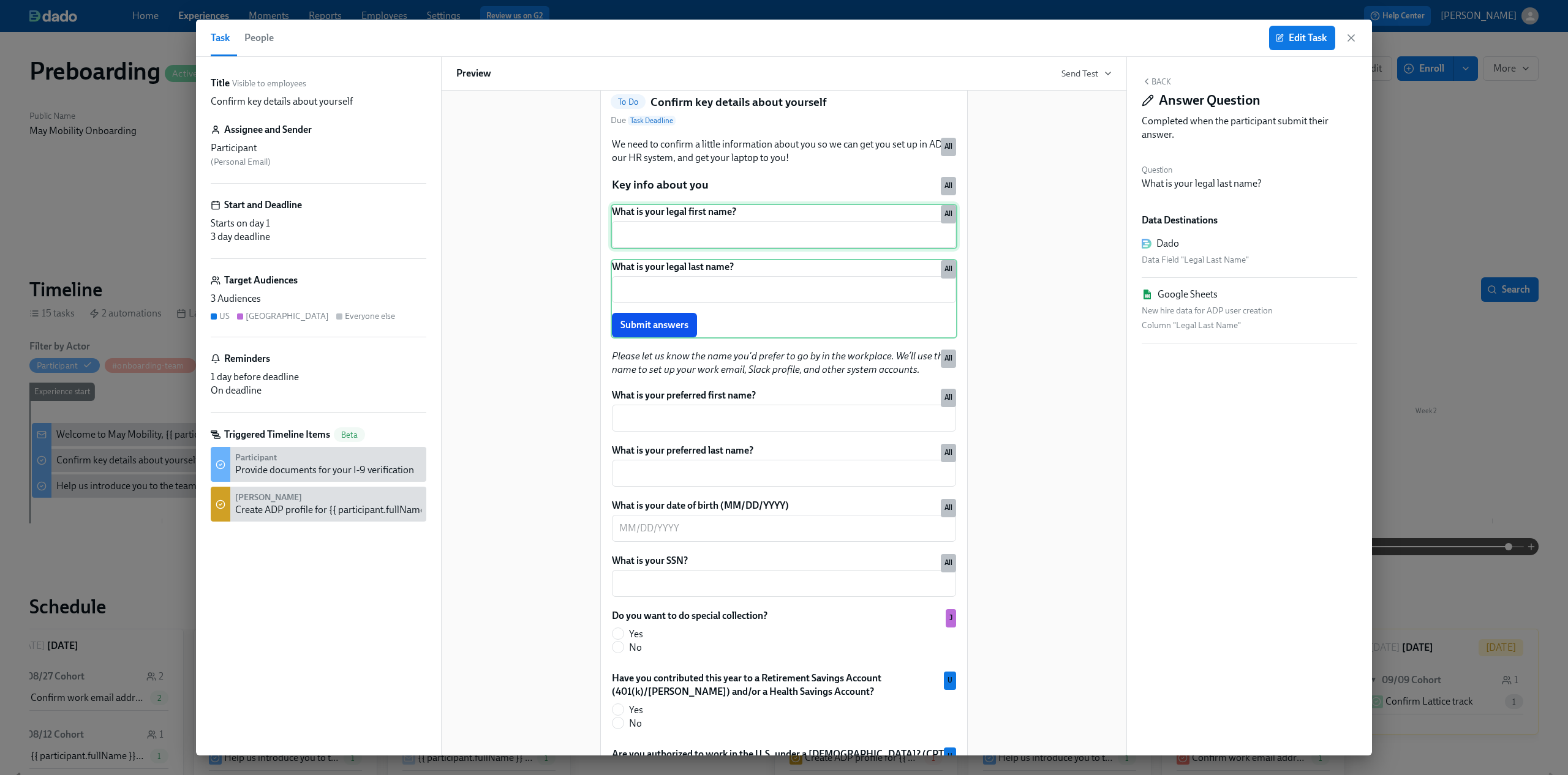
click at [787, 246] on div "What is your legal first name? ​ All" at bounding box center [784, 227] width 347 height 46
click at [1349, 41] on icon "button" at bounding box center [1351, 38] width 13 height 13
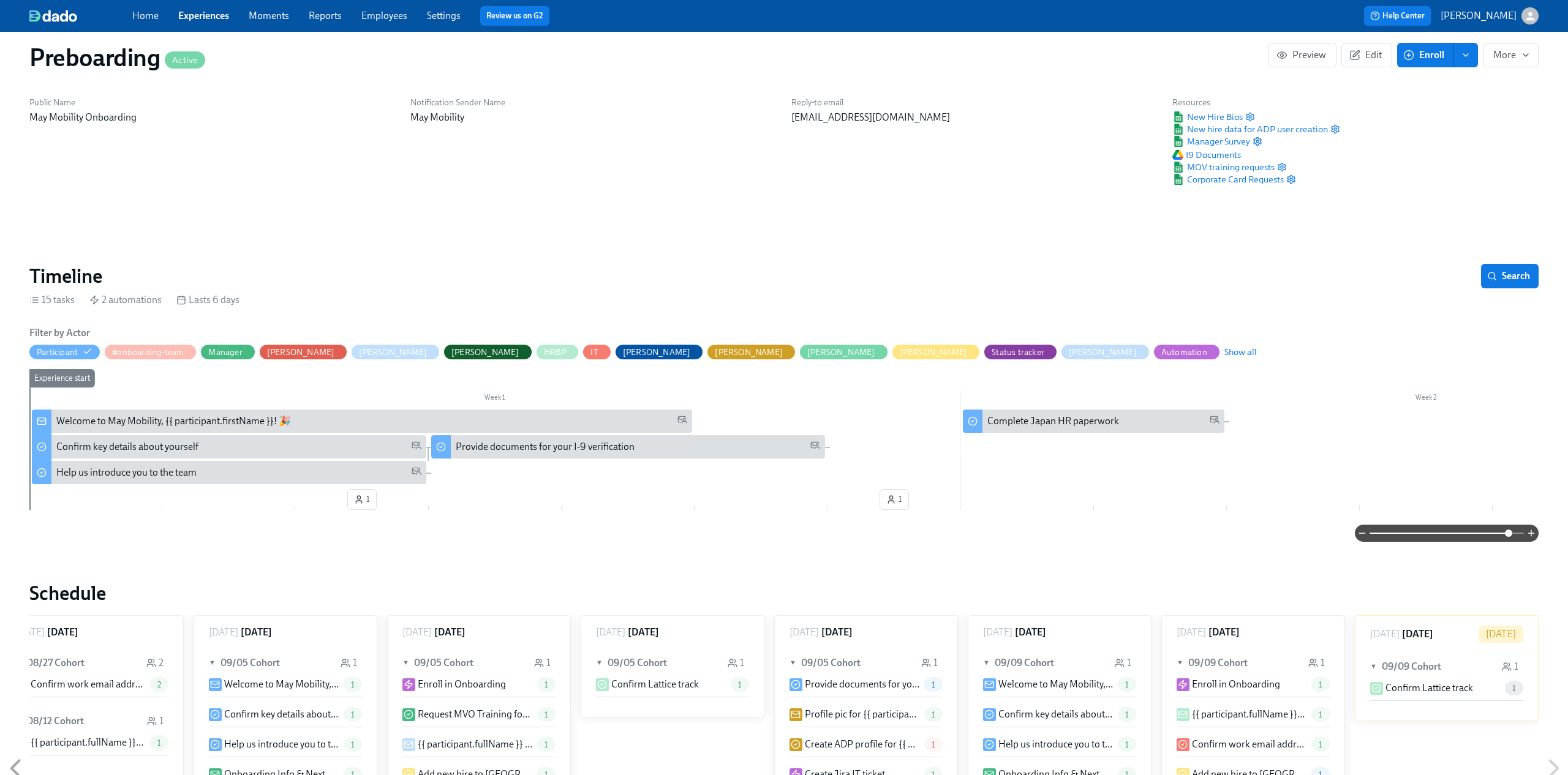
scroll to position [17, 0]
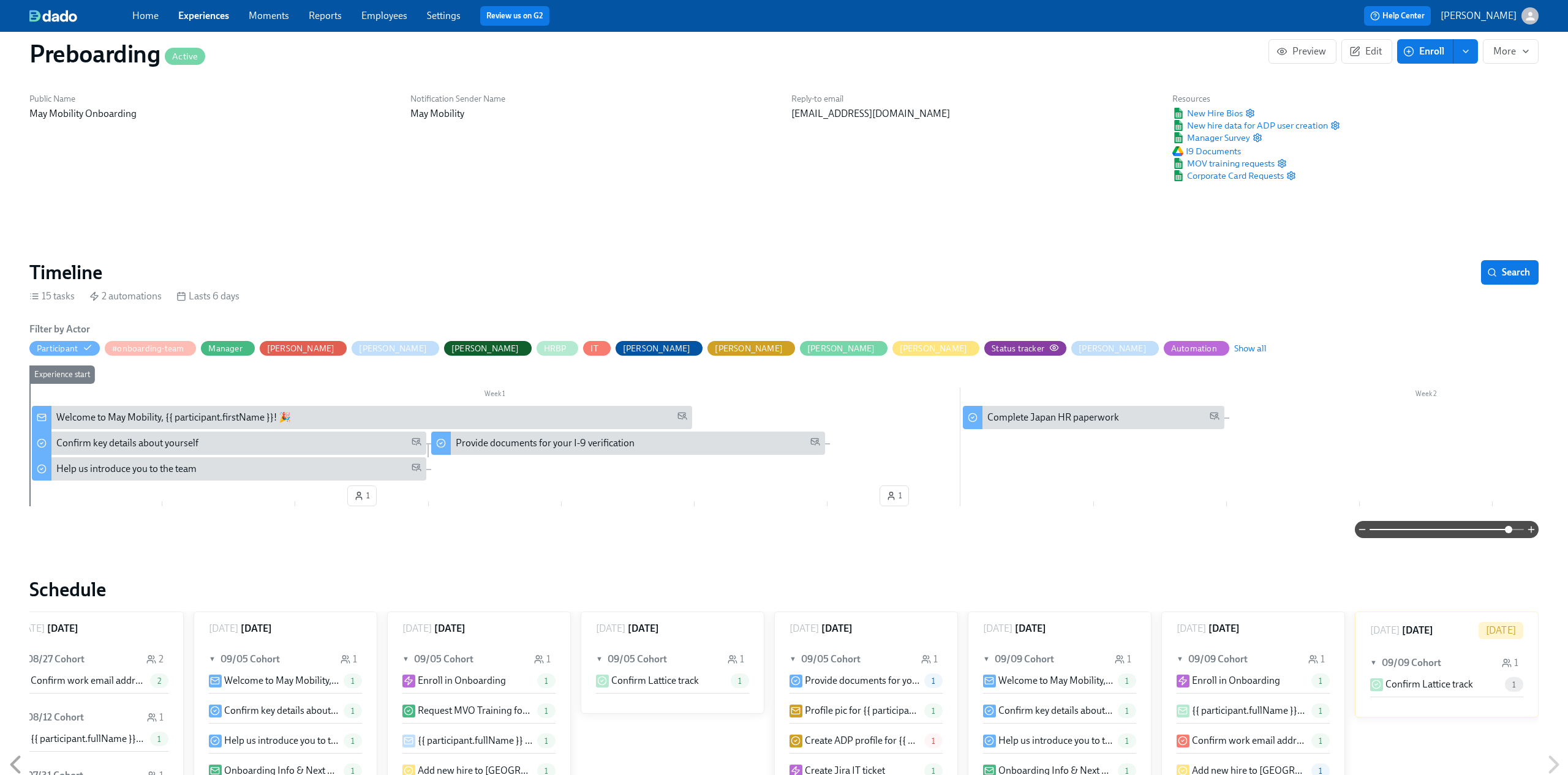
click at [991, 350] on div "Status tracker" at bounding box center [1024, 348] width 67 height 12
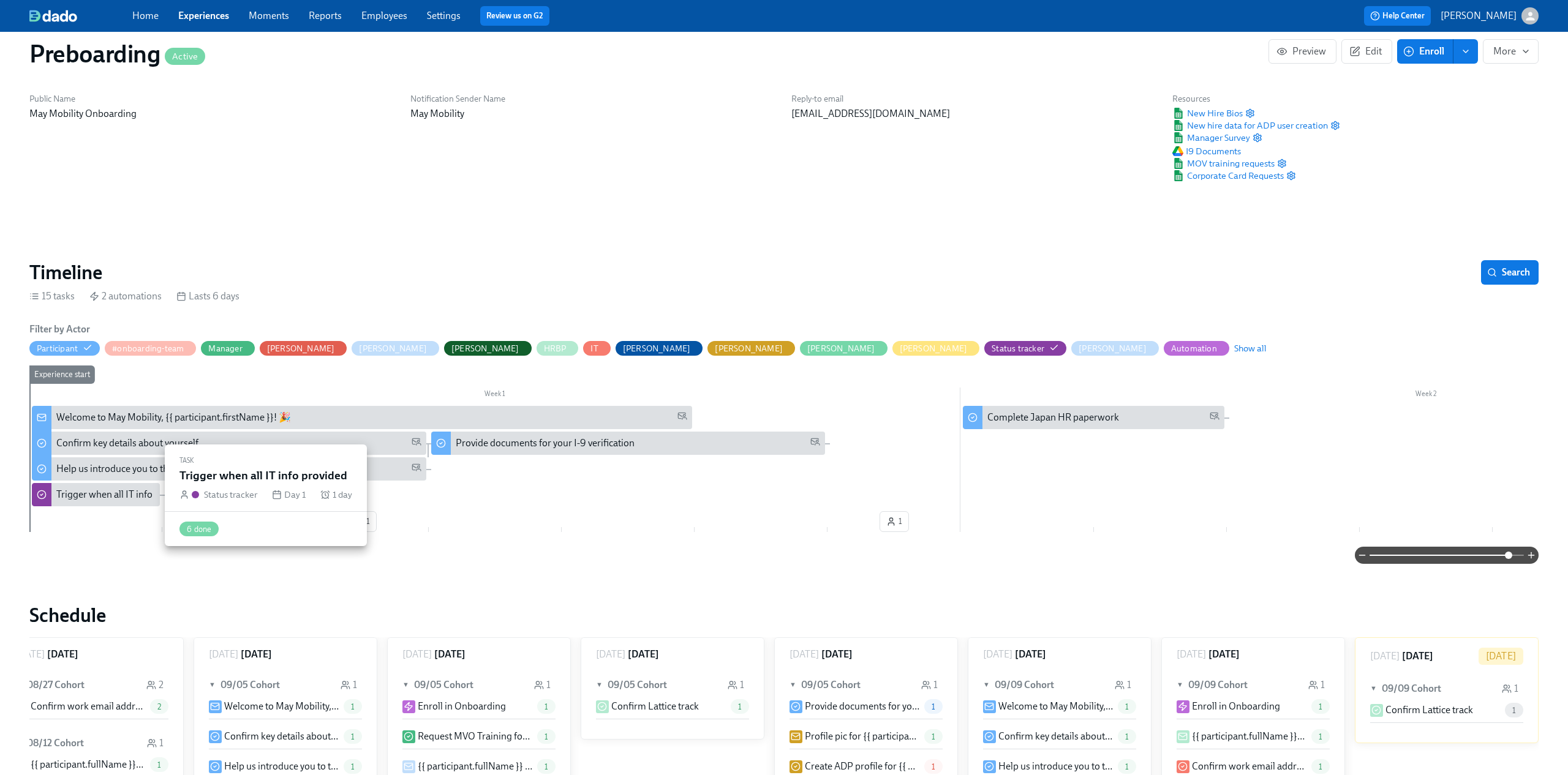
click at [112, 488] on div "Trigger when all IT info provided" at bounding box center [124, 494] width 136 height 13
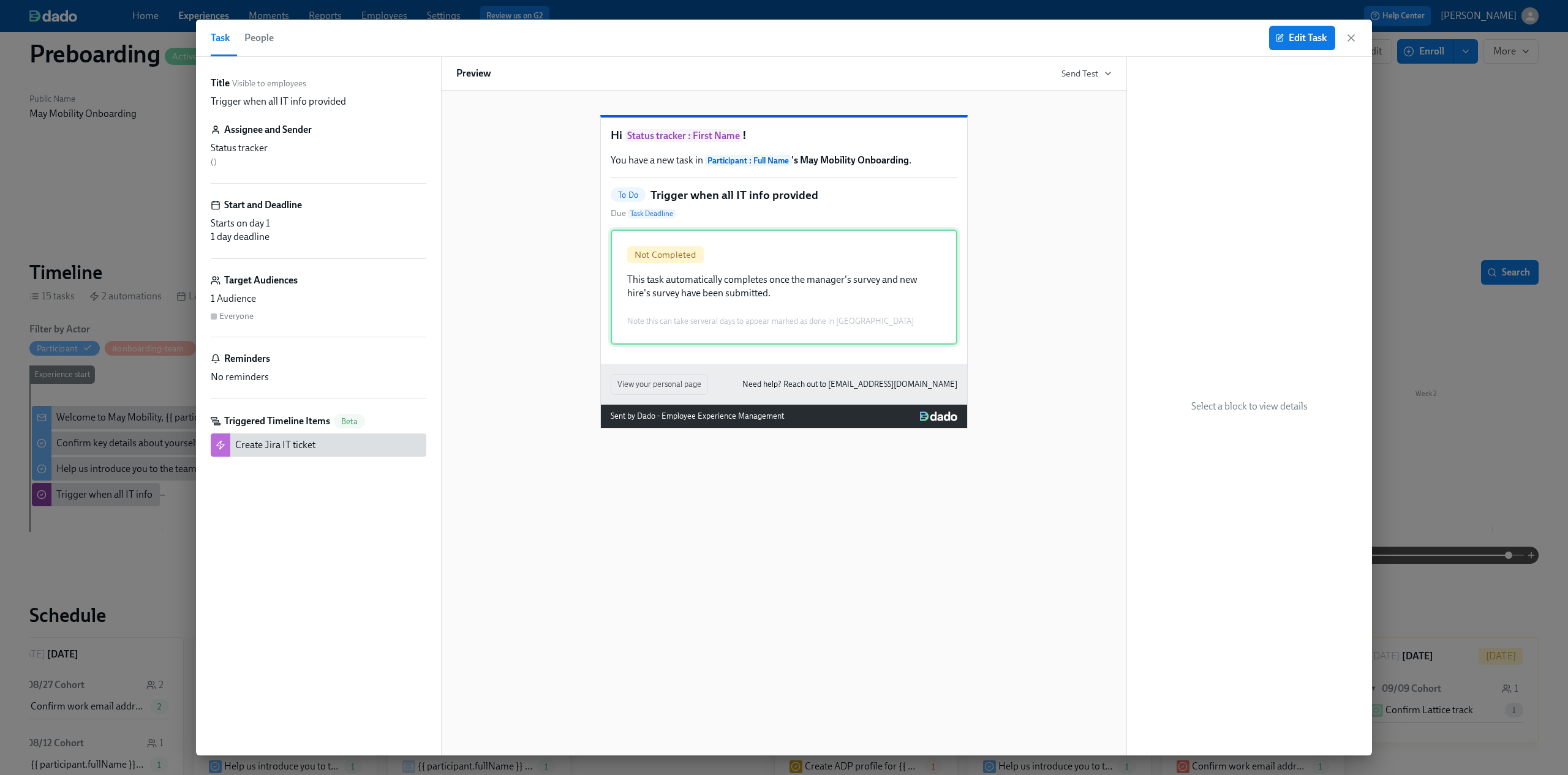
click at [799, 310] on div "Not Completed This task automatically completes once the manager's survey and n…" at bounding box center [784, 287] width 347 height 115
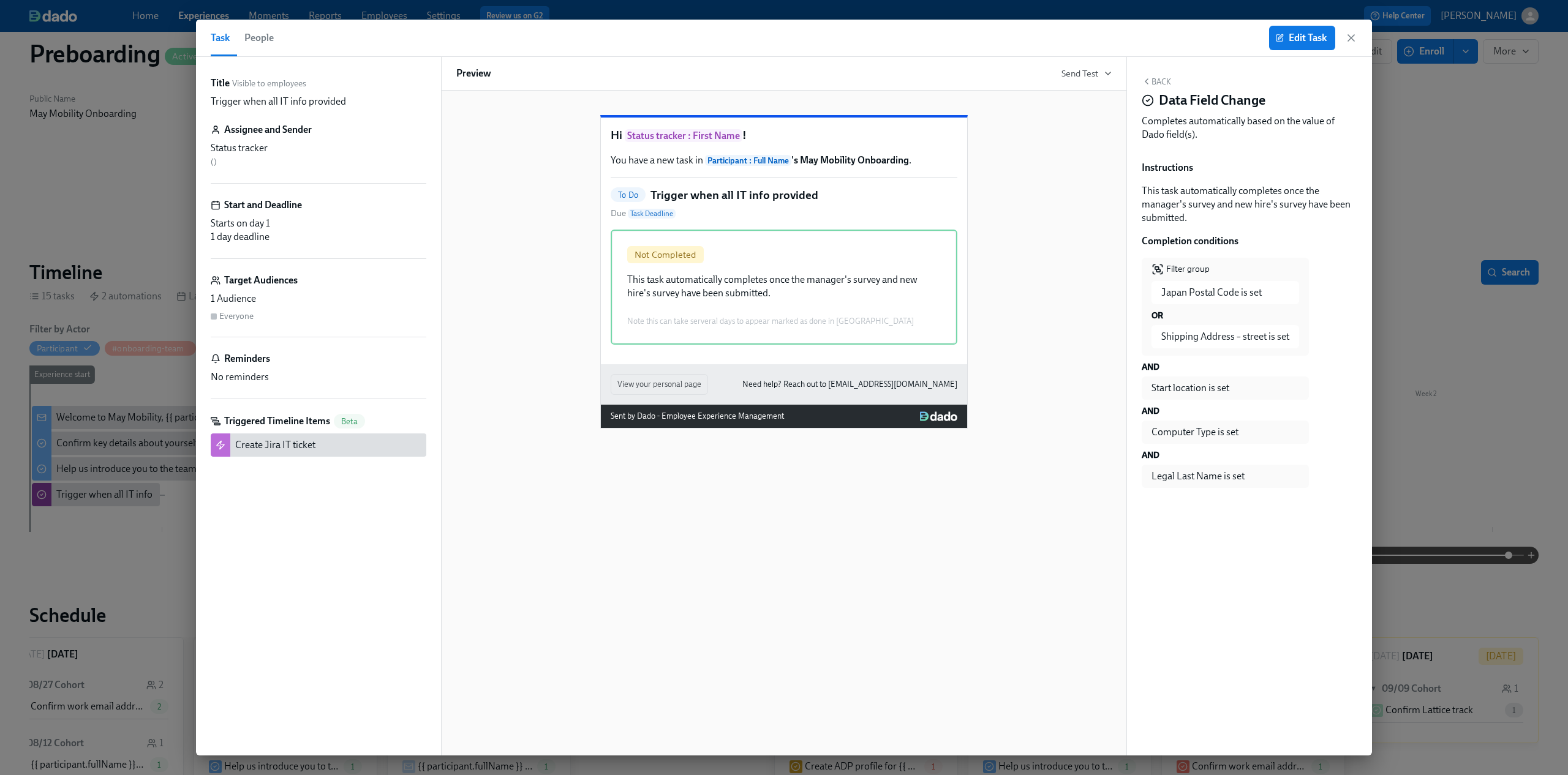
click at [1353, 45] on div "Edit Task" at bounding box center [1313, 38] width 88 height 24
click at [1352, 38] on icon "button" at bounding box center [1351, 38] width 13 height 13
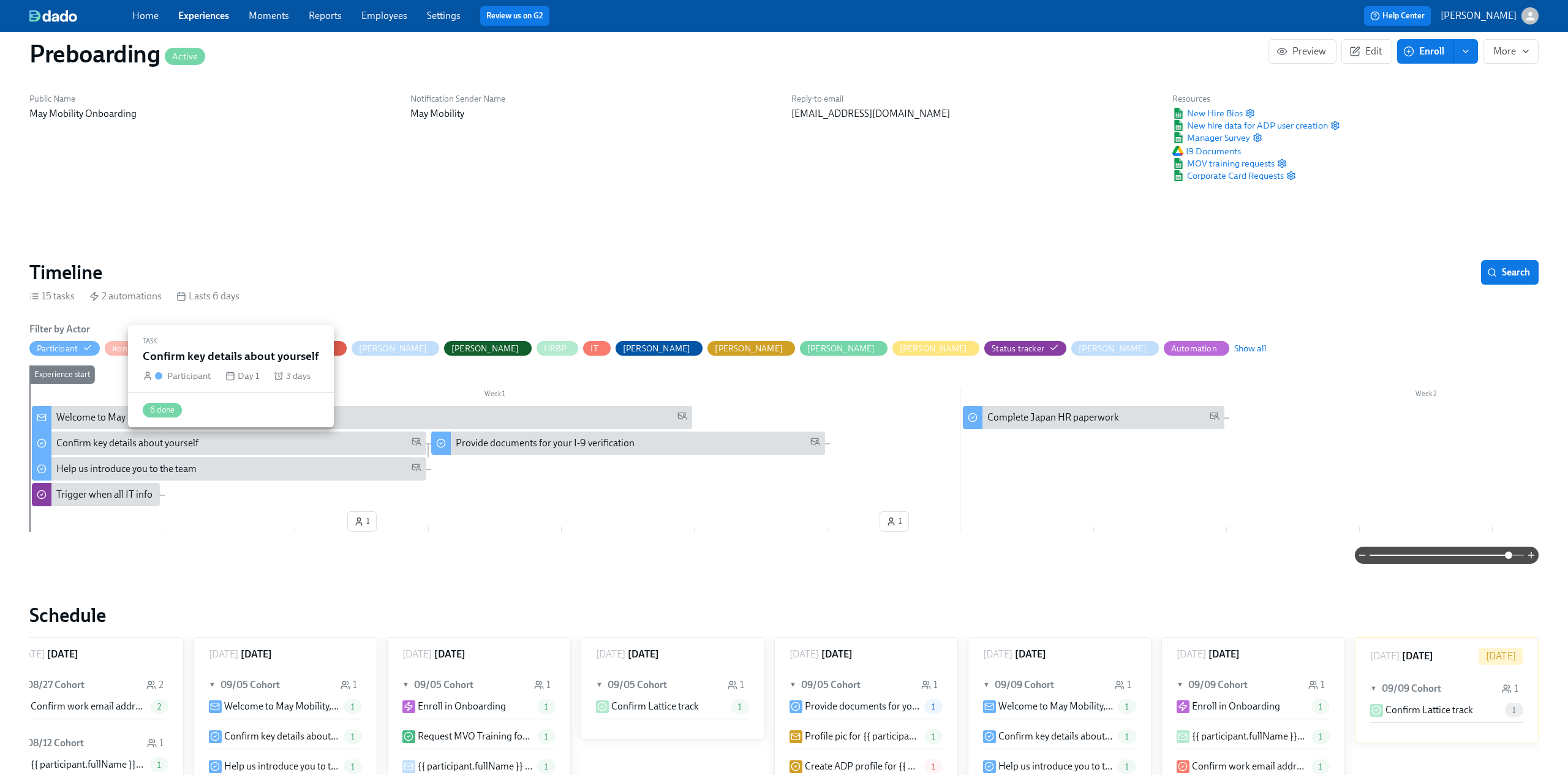
click at [119, 447] on div "Confirm key details about yourself" at bounding box center [128, 443] width 142 height 13
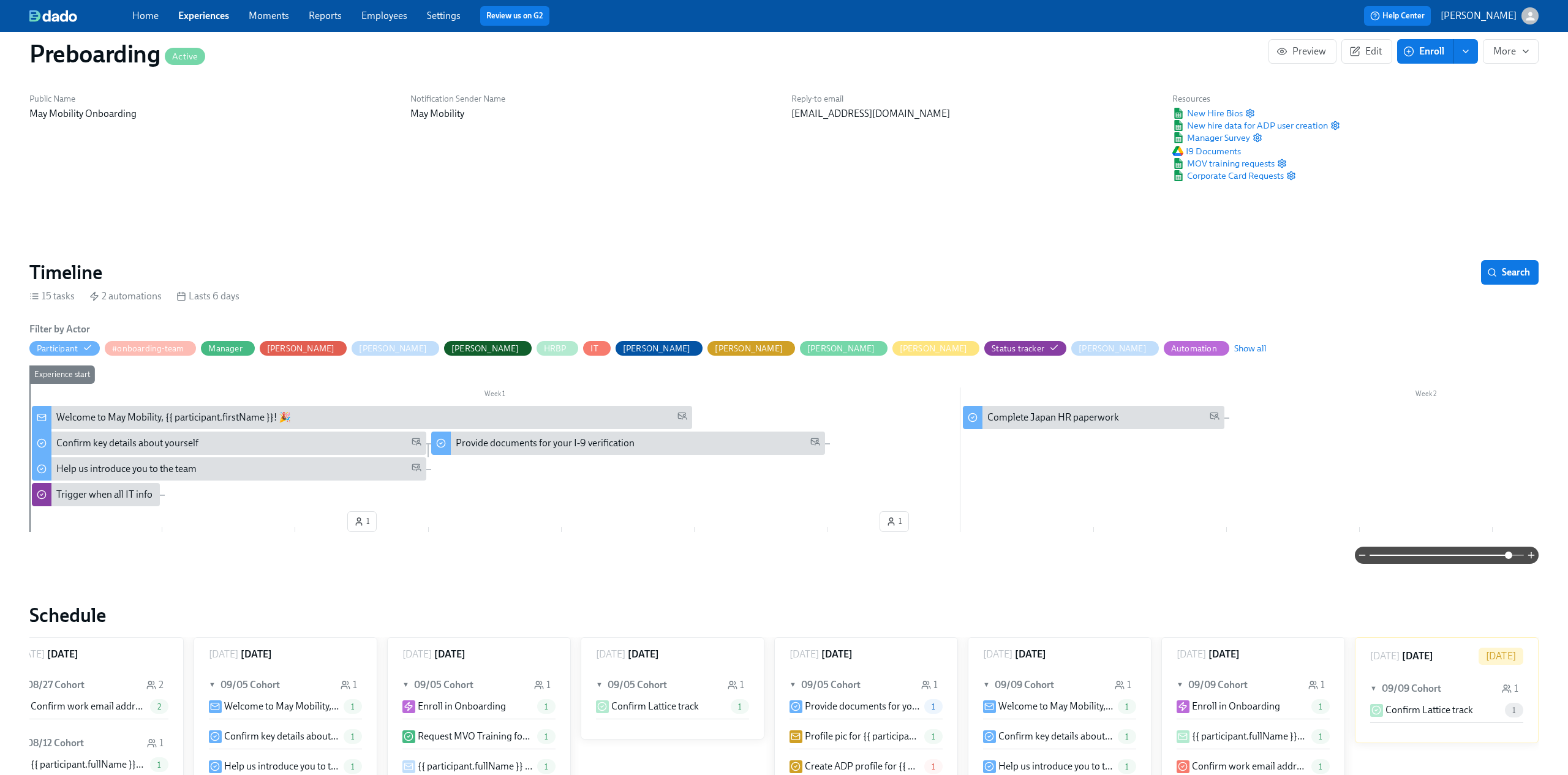
click at [207, 20] on link "Experiences" at bounding box center [203, 15] width 51 height 12
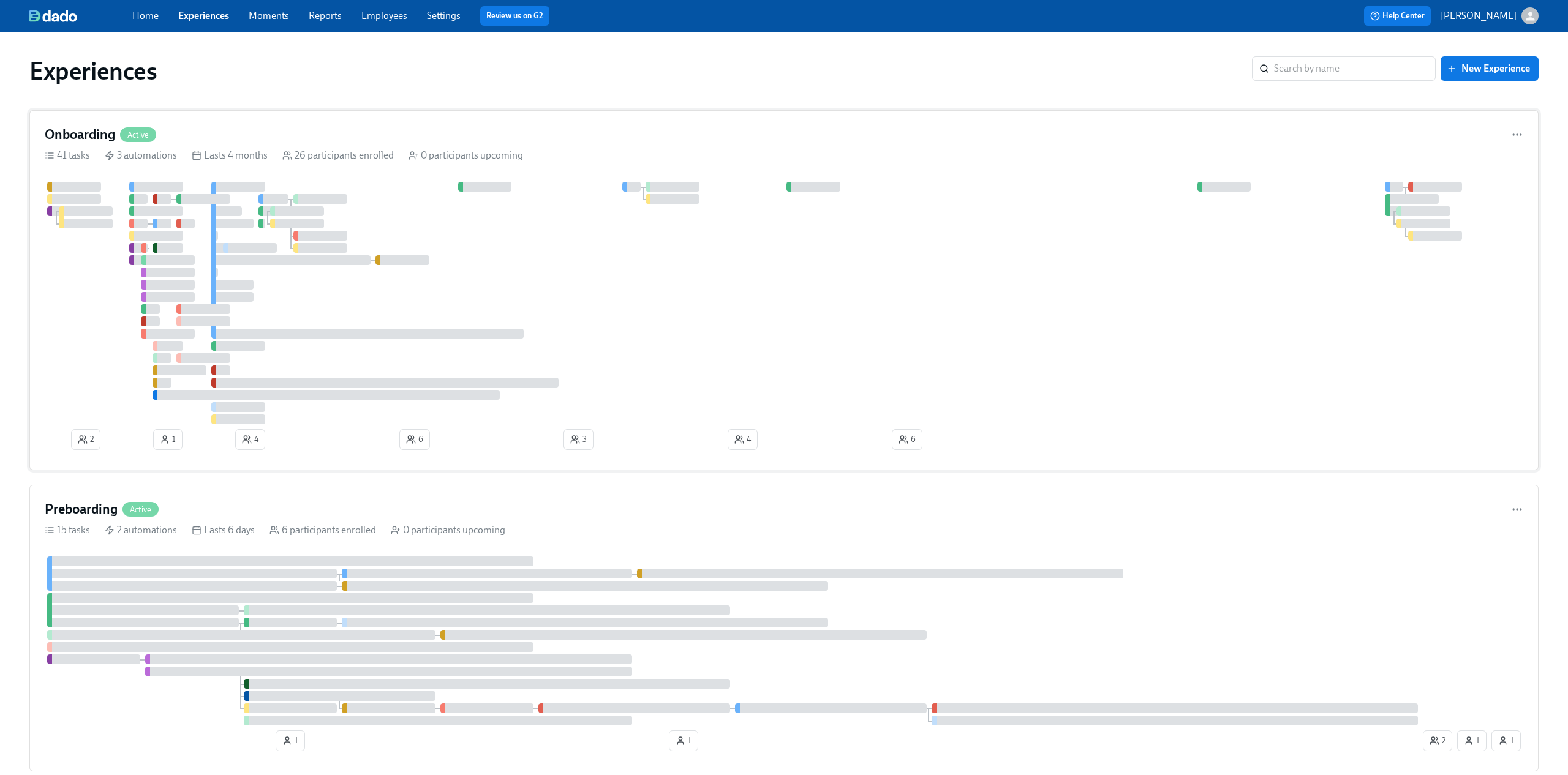
click at [628, 343] on div at bounding box center [784, 303] width 1478 height 243
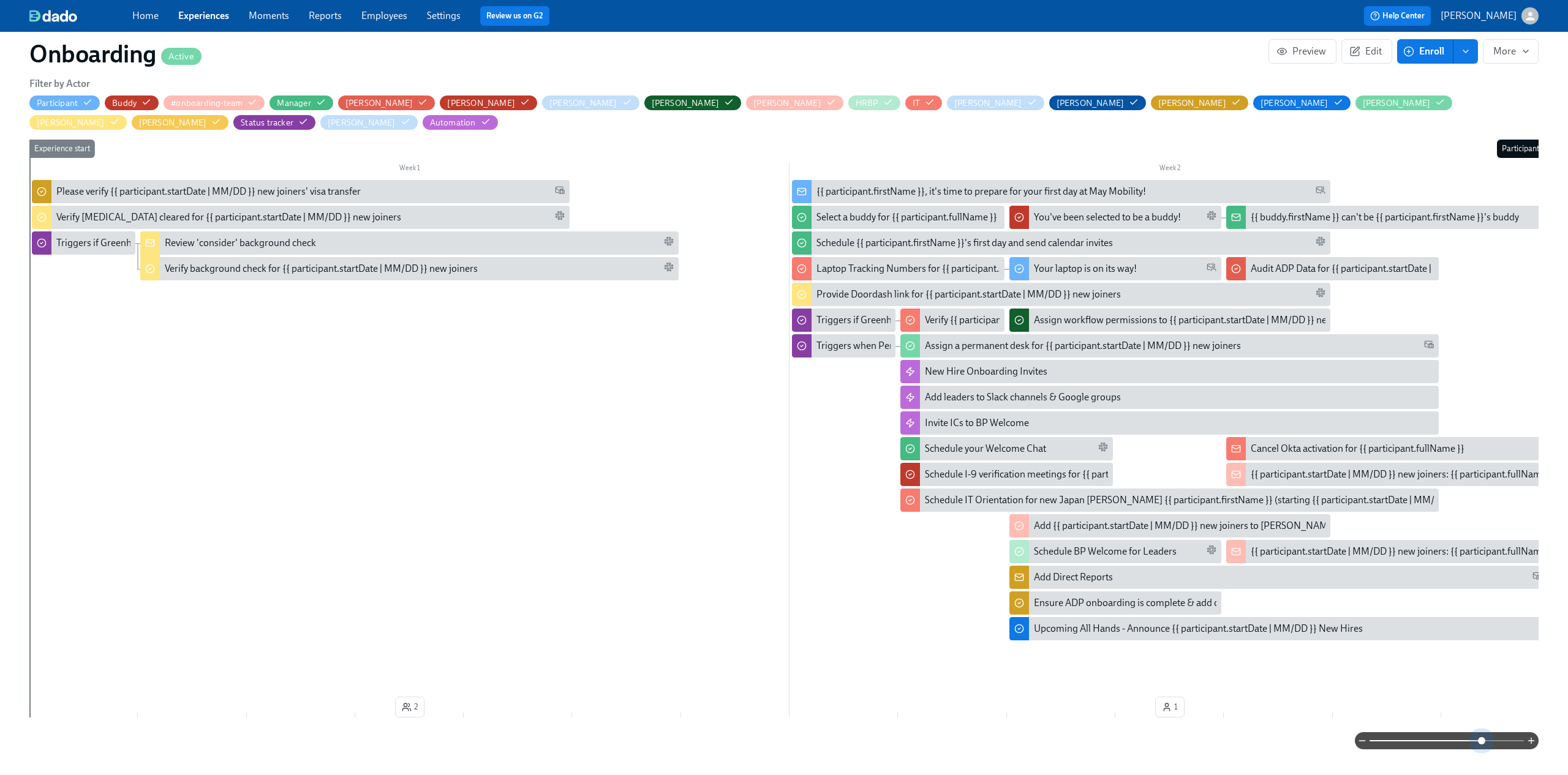
click at [1482, 732] on span at bounding box center [1447, 741] width 154 height 17
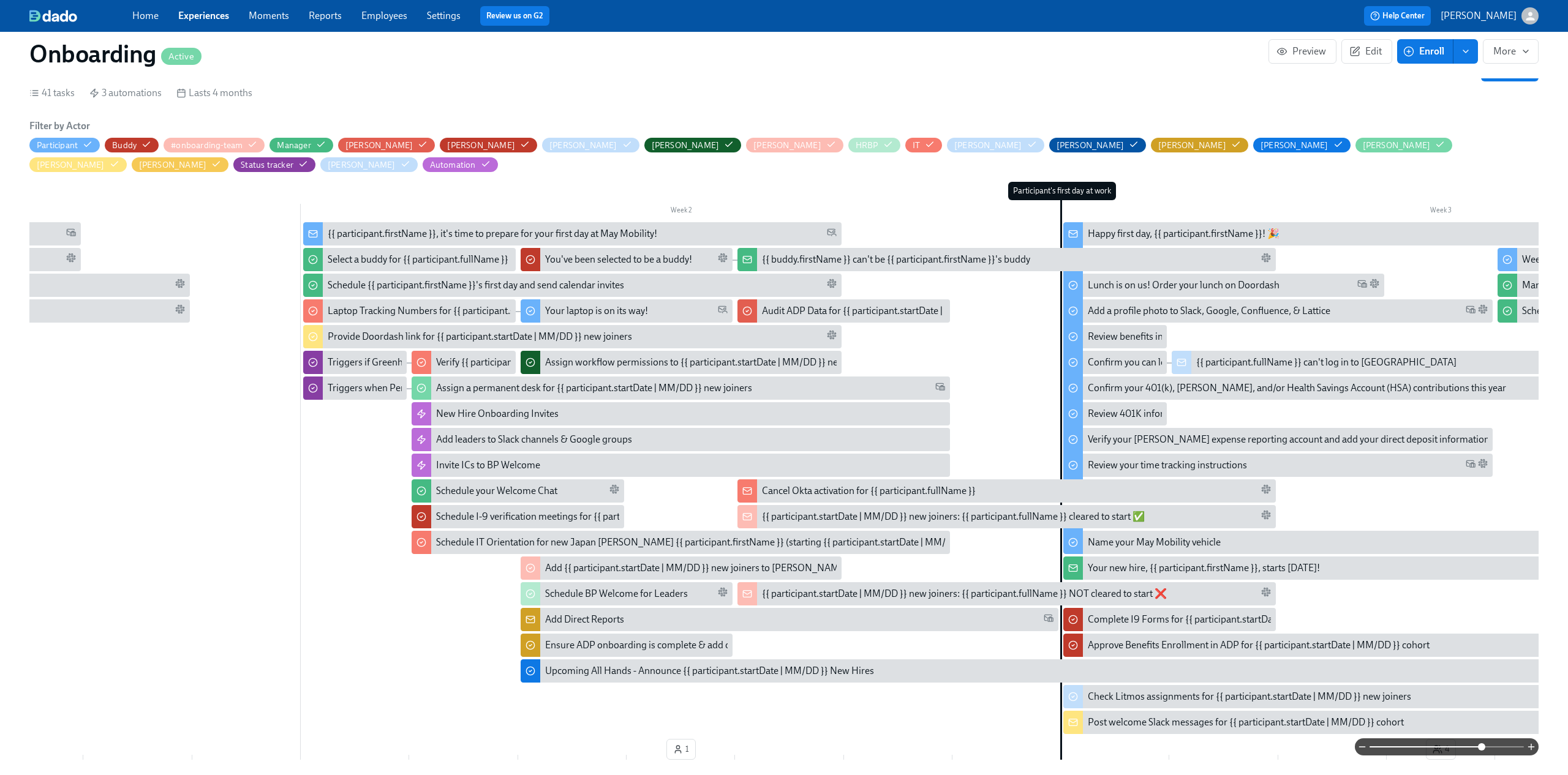
scroll to position [0, 499]
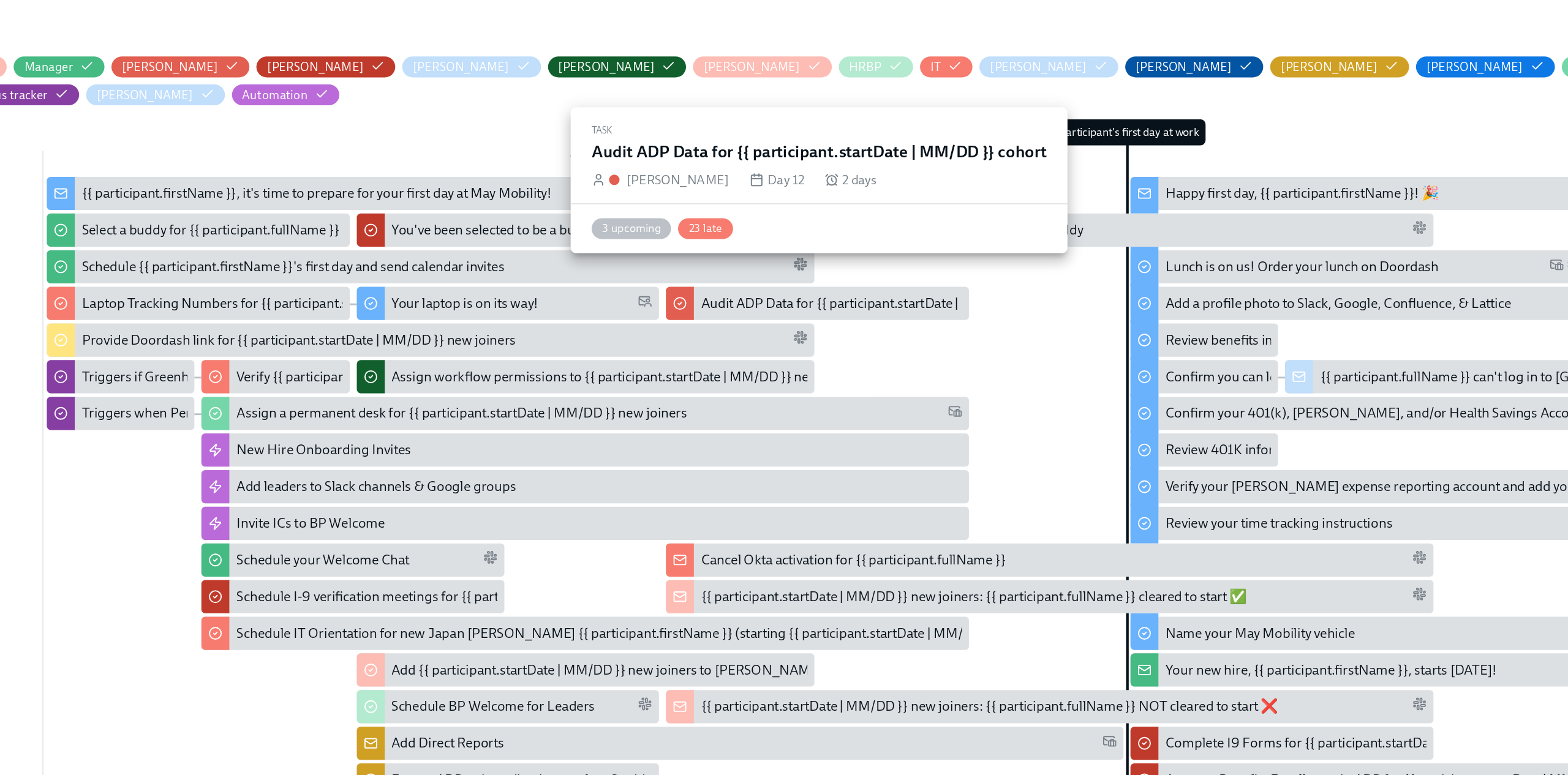
click at [793, 304] on div "Audit ADP Data for {{ participant.startDate | MM/DD }} cohort" at bounding box center [879, 310] width 255 height 13
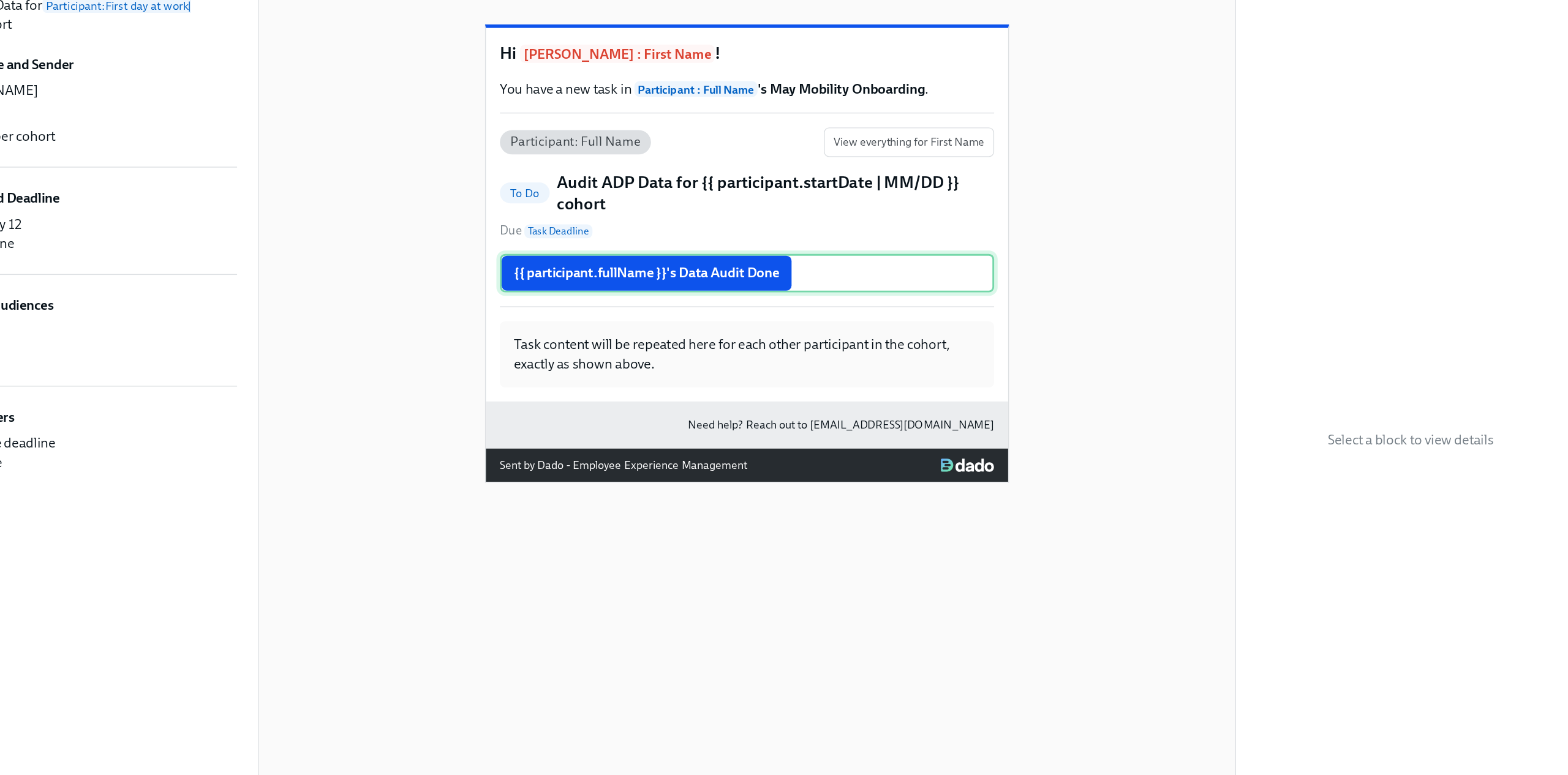
click at [770, 303] on div "{{ participant.fullName }}'s Data Audit Done" at bounding box center [784, 290] width 347 height 27
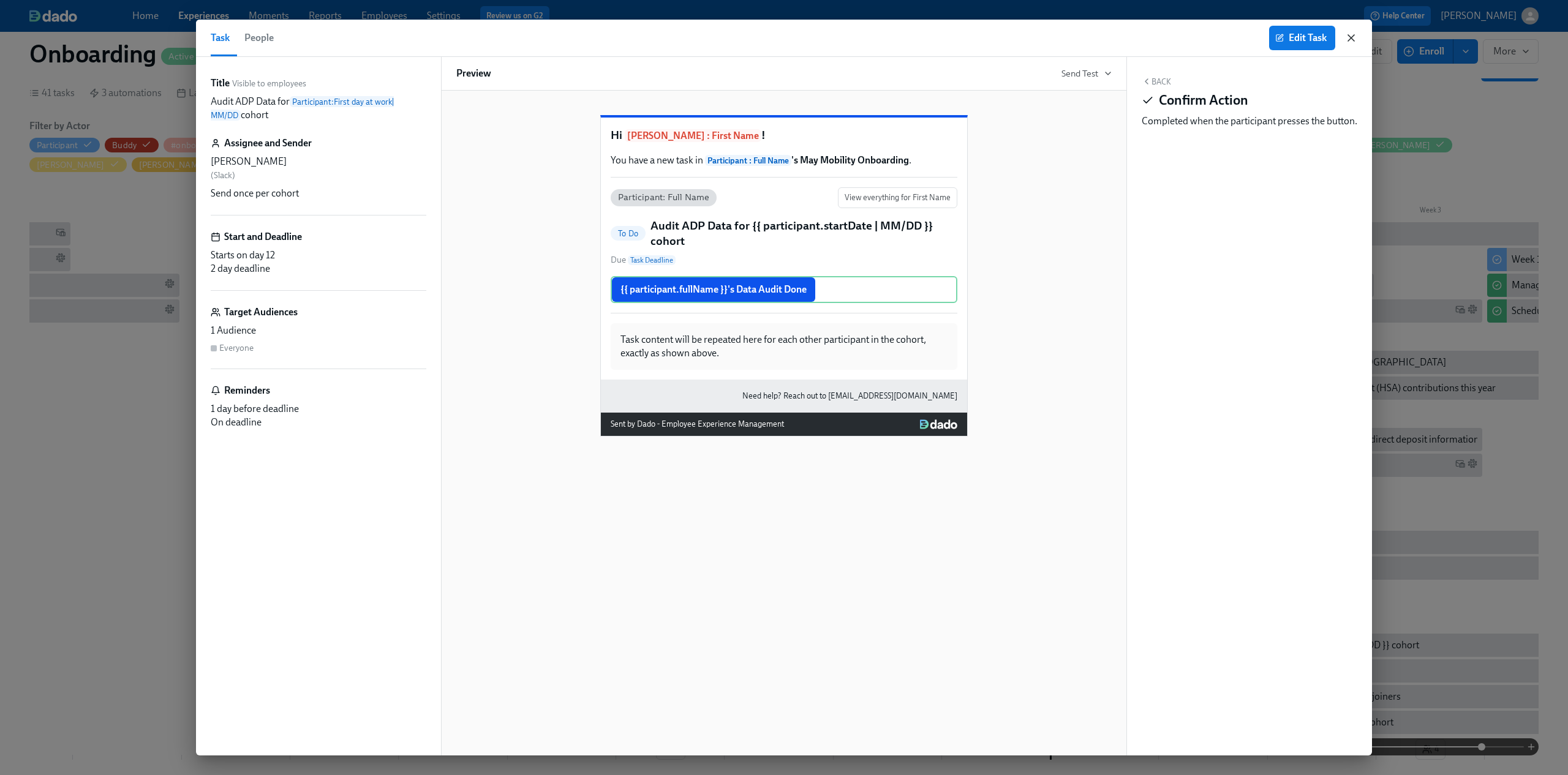
click at [1351, 35] on icon "button" at bounding box center [1351, 38] width 13 height 13
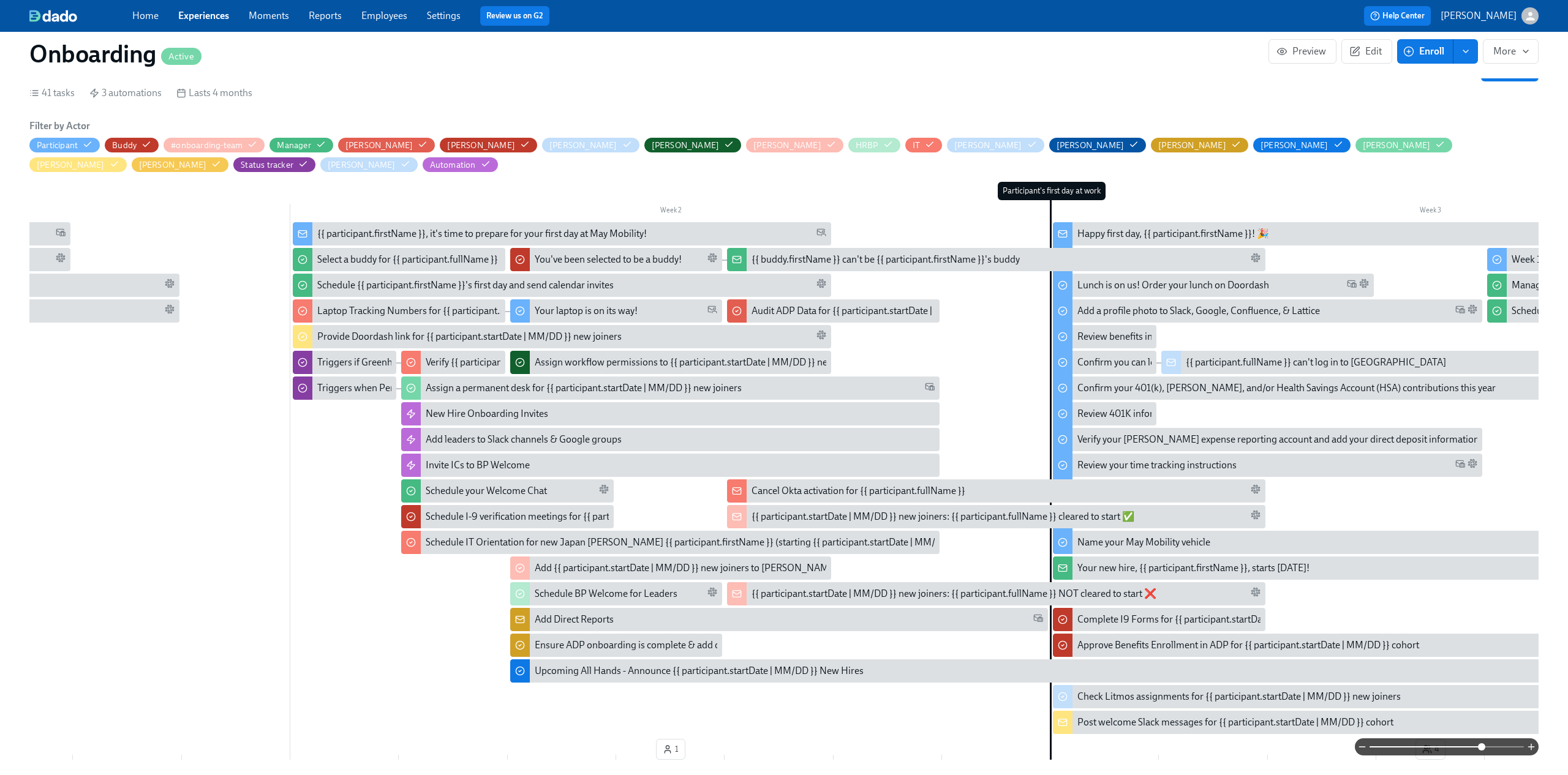
scroll to position [316, 0]
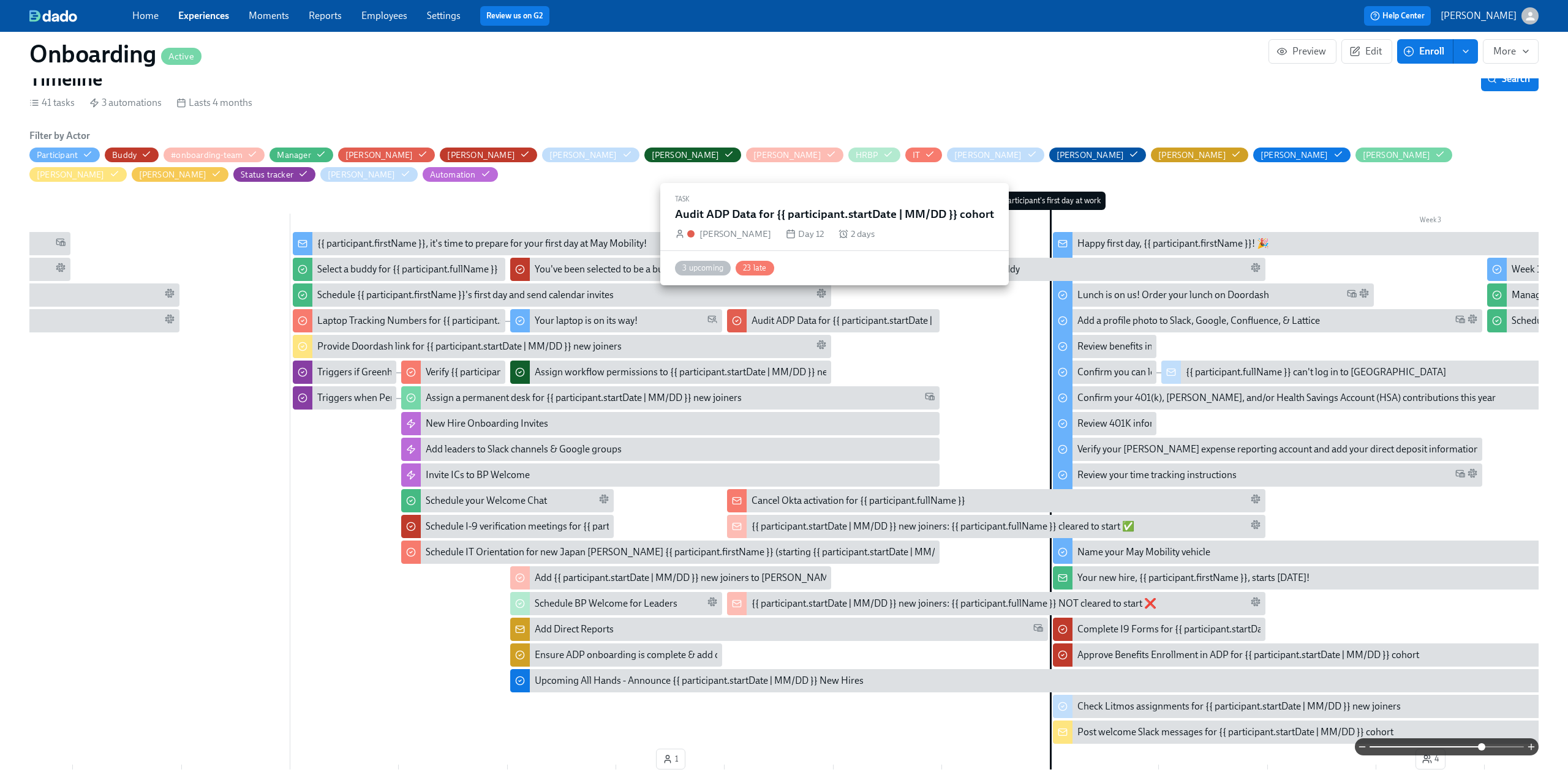
click at [838, 314] on div "Audit ADP Data for {{ participant.startDate | MM/DD }} cohort" at bounding box center [879, 321] width 255 height 13
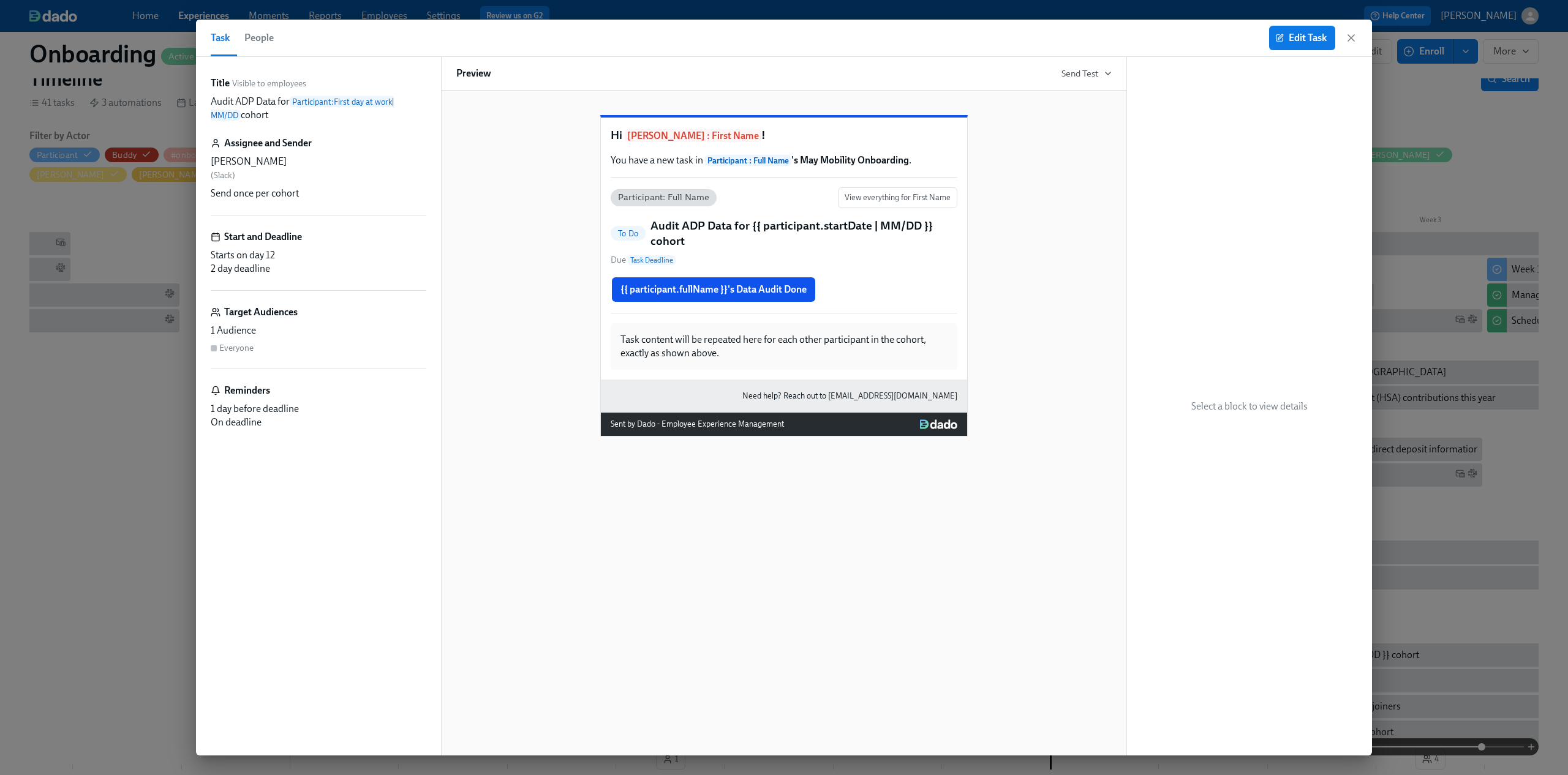
click at [244, 45] on span "People" at bounding box center [258, 38] width 29 height 17
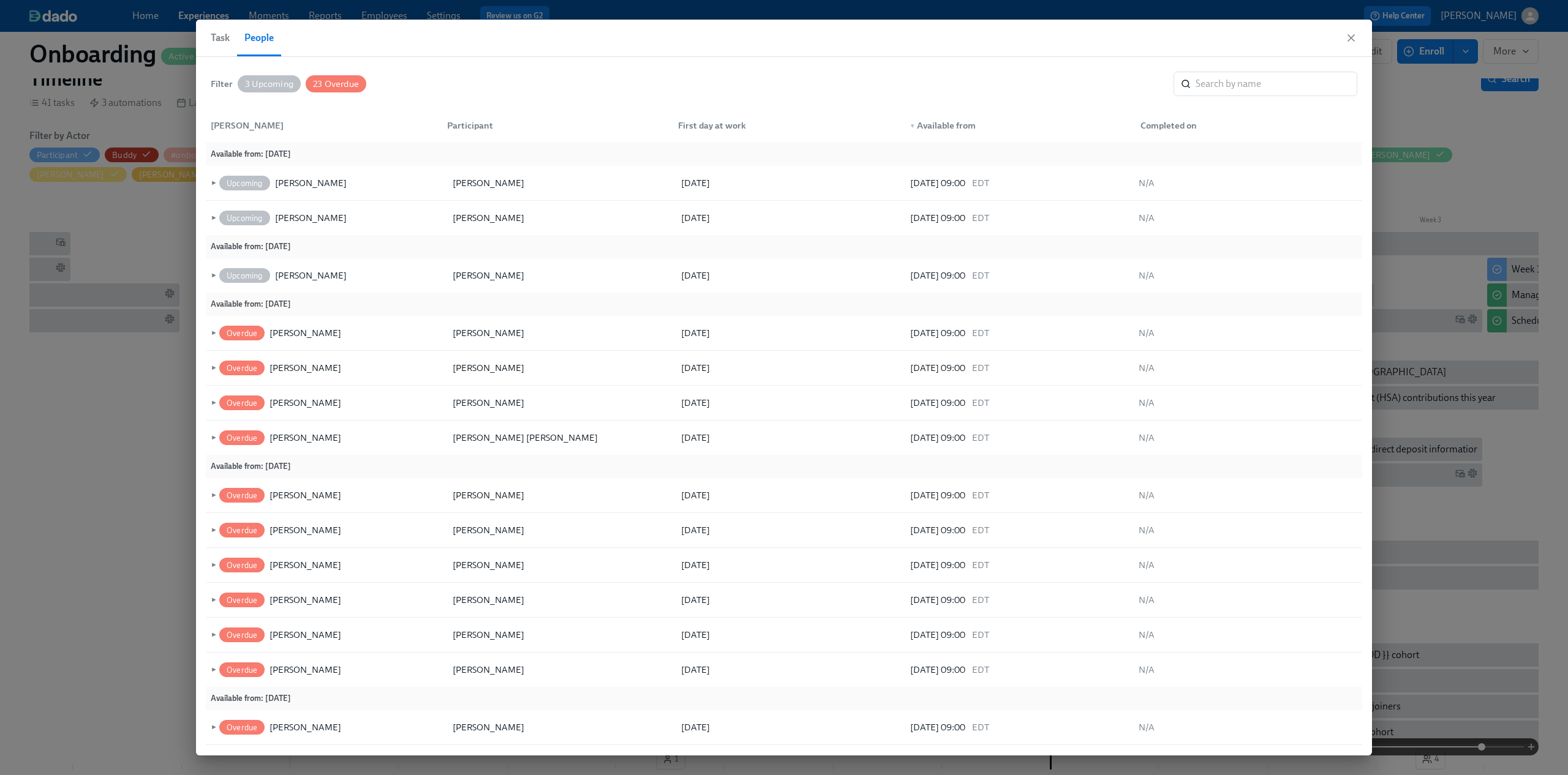
click at [219, 37] on span "Task" at bounding box center [220, 38] width 19 height 17
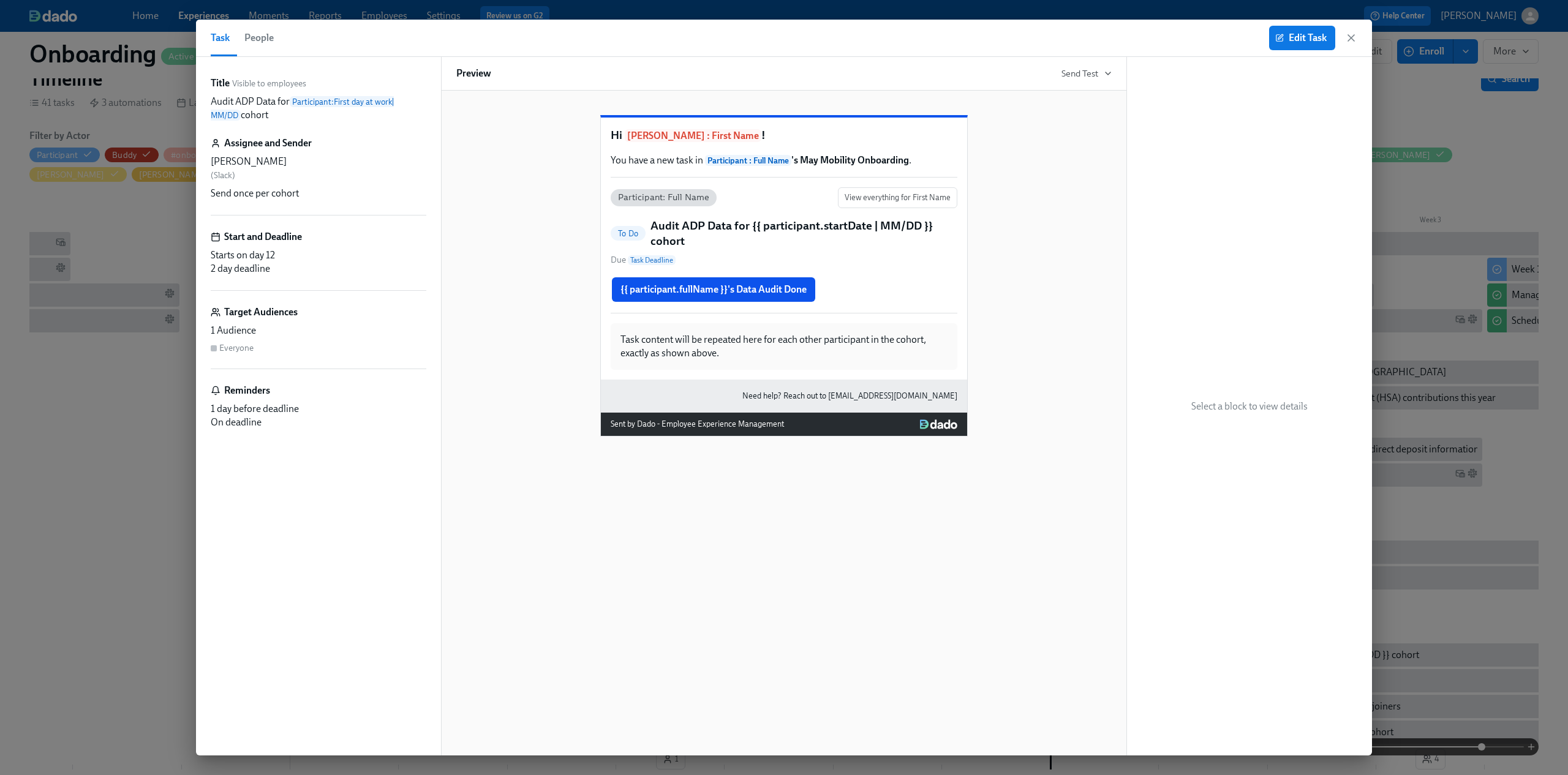
click at [794, 335] on div "Hi [PERSON_NAME] : First Name ! You have a new task in Participant : Full Name …" at bounding box center [783, 248] width 366 height 262
click at [782, 303] on div "{{ participant.fullName }}'s Data Audit Done" at bounding box center [784, 290] width 347 height 27
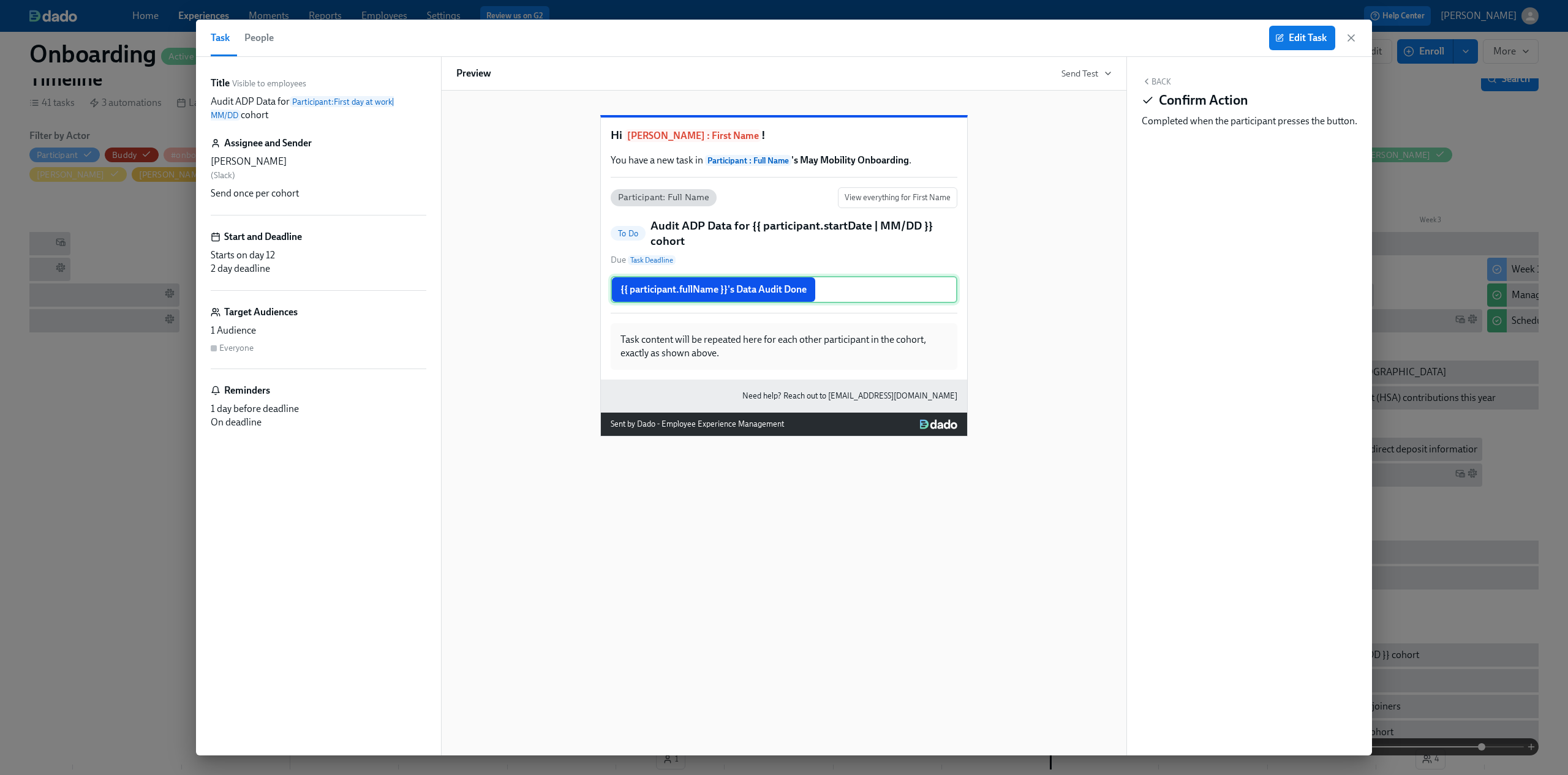
click at [756, 303] on div "{{ participant.fullName }}'s Data Audit Done" at bounding box center [784, 290] width 347 height 27
click at [1313, 39] on span "Edit Task" at bounding box center [1302, 38] width 49 height 13
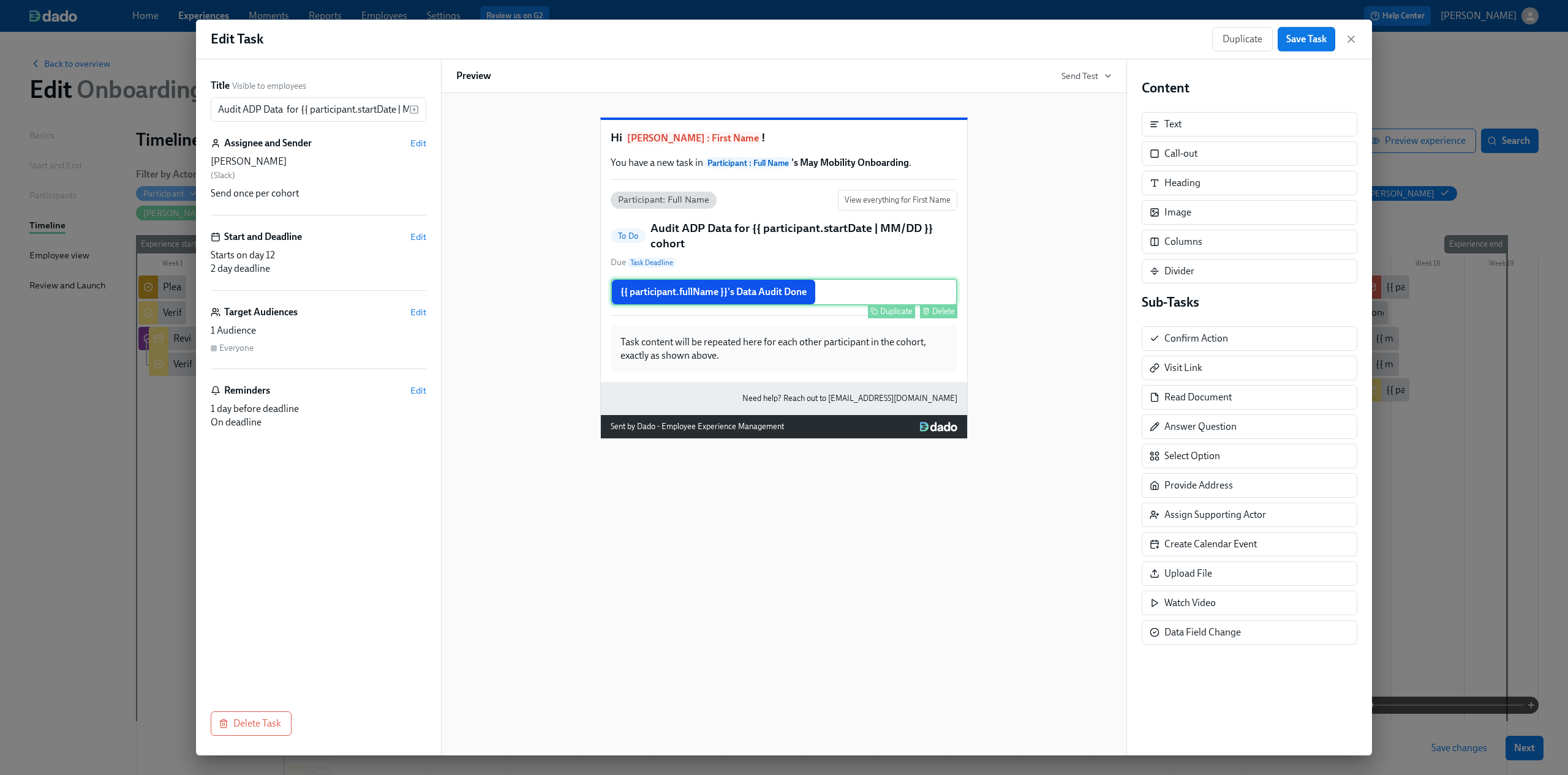
click at [776, 306] on div "{{ participant.fullName }}'s Data Audit Done Duplicate Delete" at bounding box center [784, 292] width 347 height 27
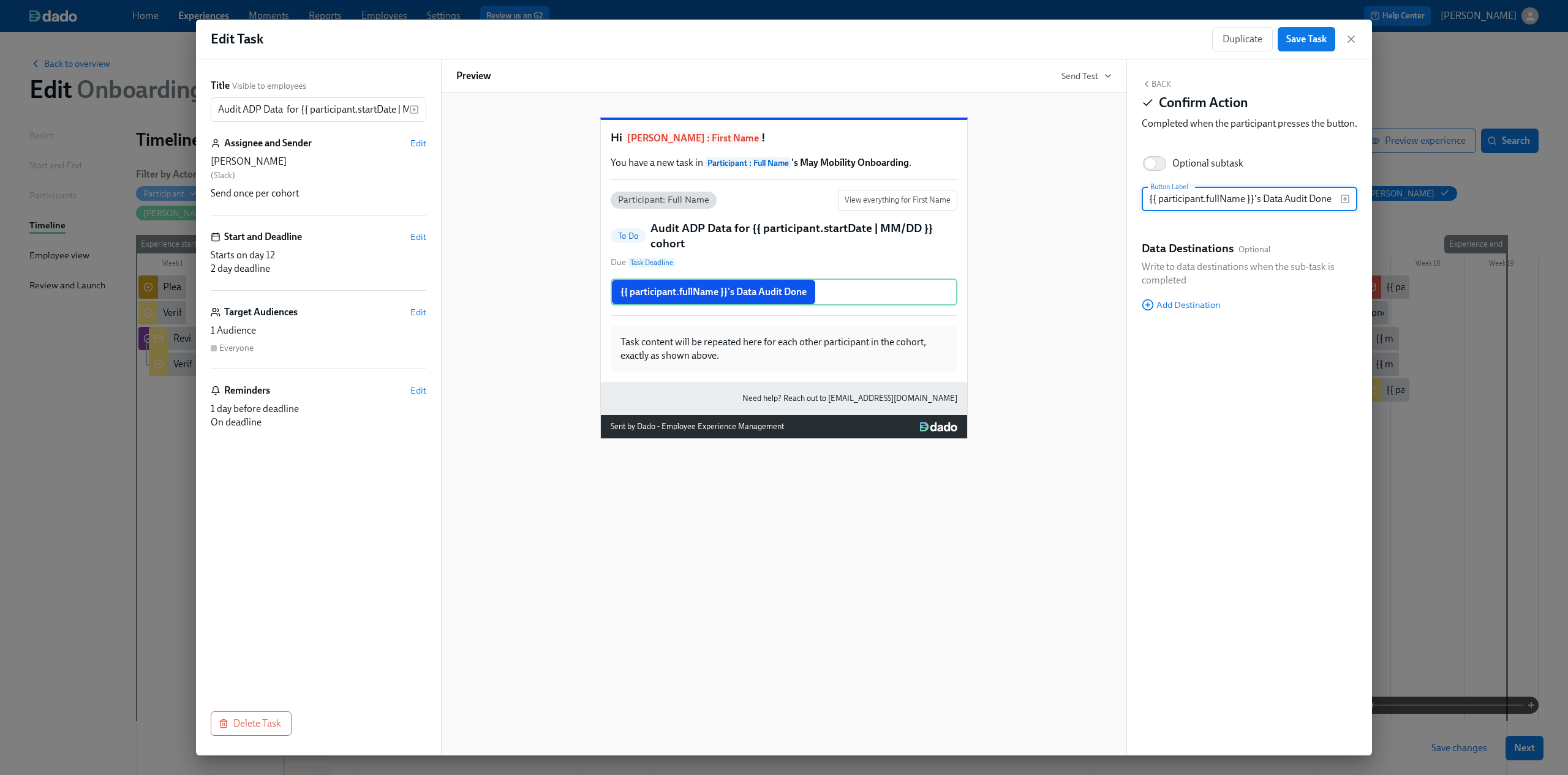
click at [1046, 145] on div "Hi [PERSON_NAME] : First Name ! You have a new task in Participant : Full Name …" at bounding box center [784, 268] width 656 height 341
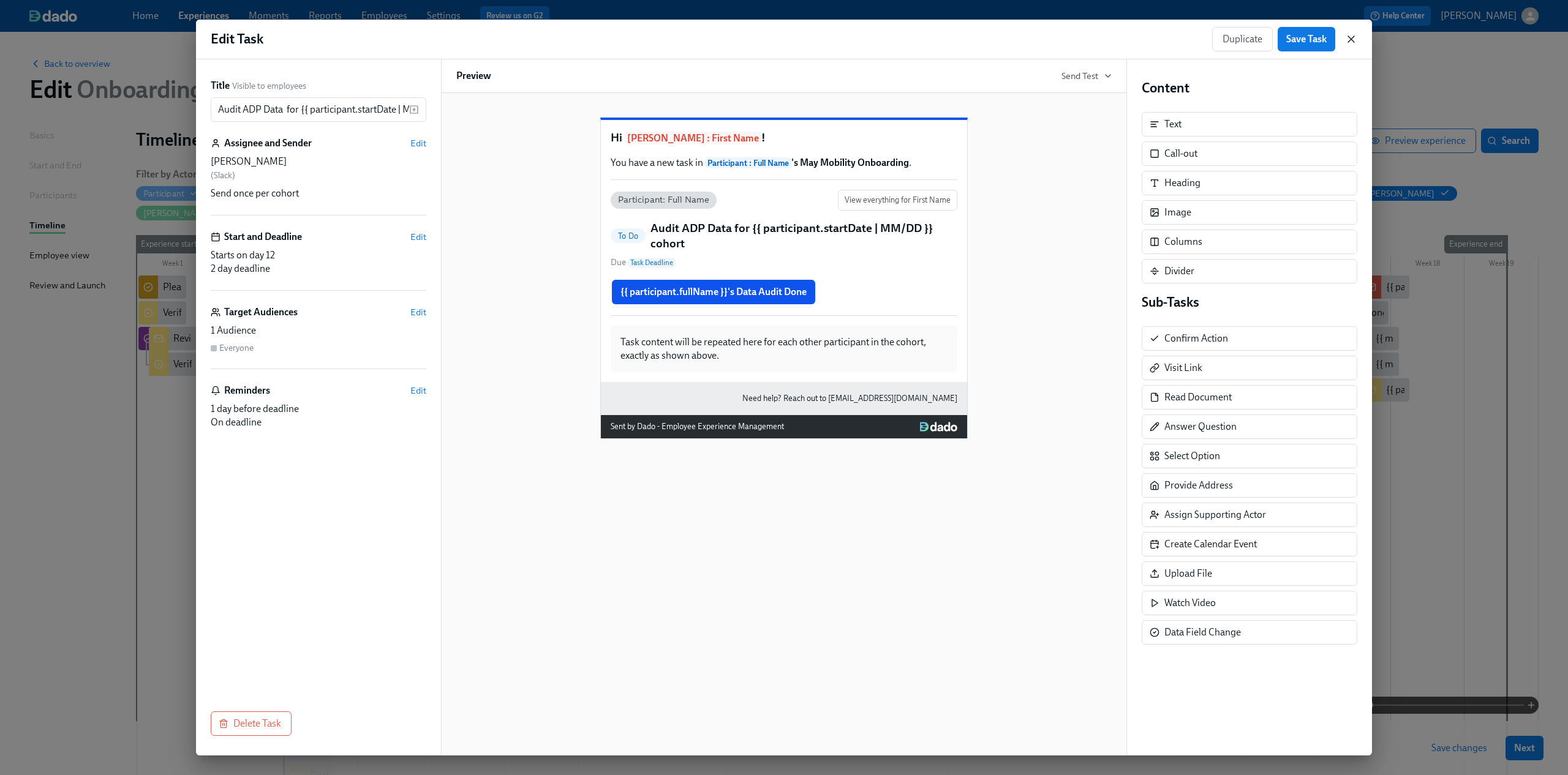
click at [1351, 39] on icon "button" at bounding box center [1351, 39] width 6 height 6
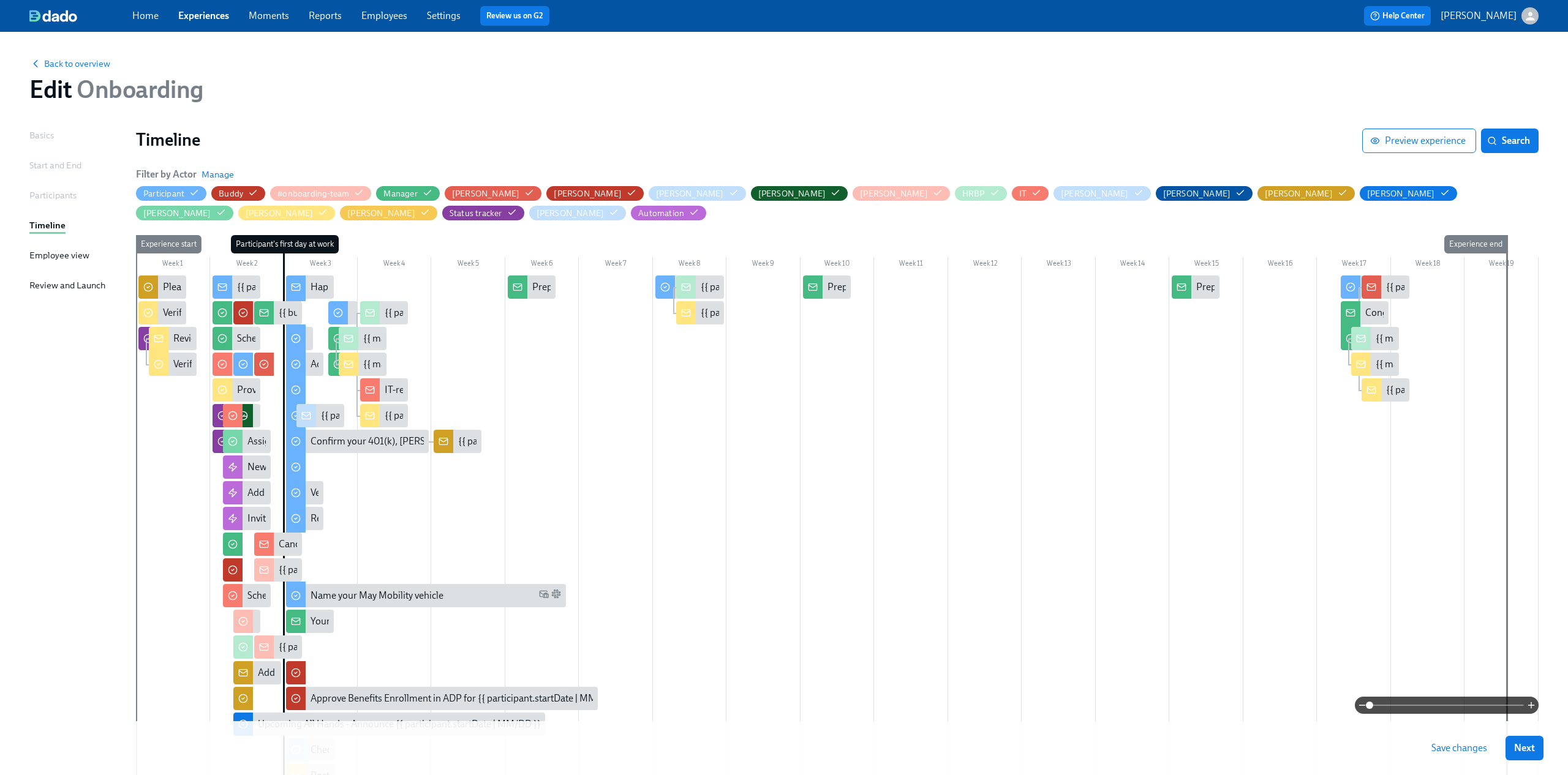
click at [1422, 705] on span at bounding box center [1447, 705] width 154 height 17
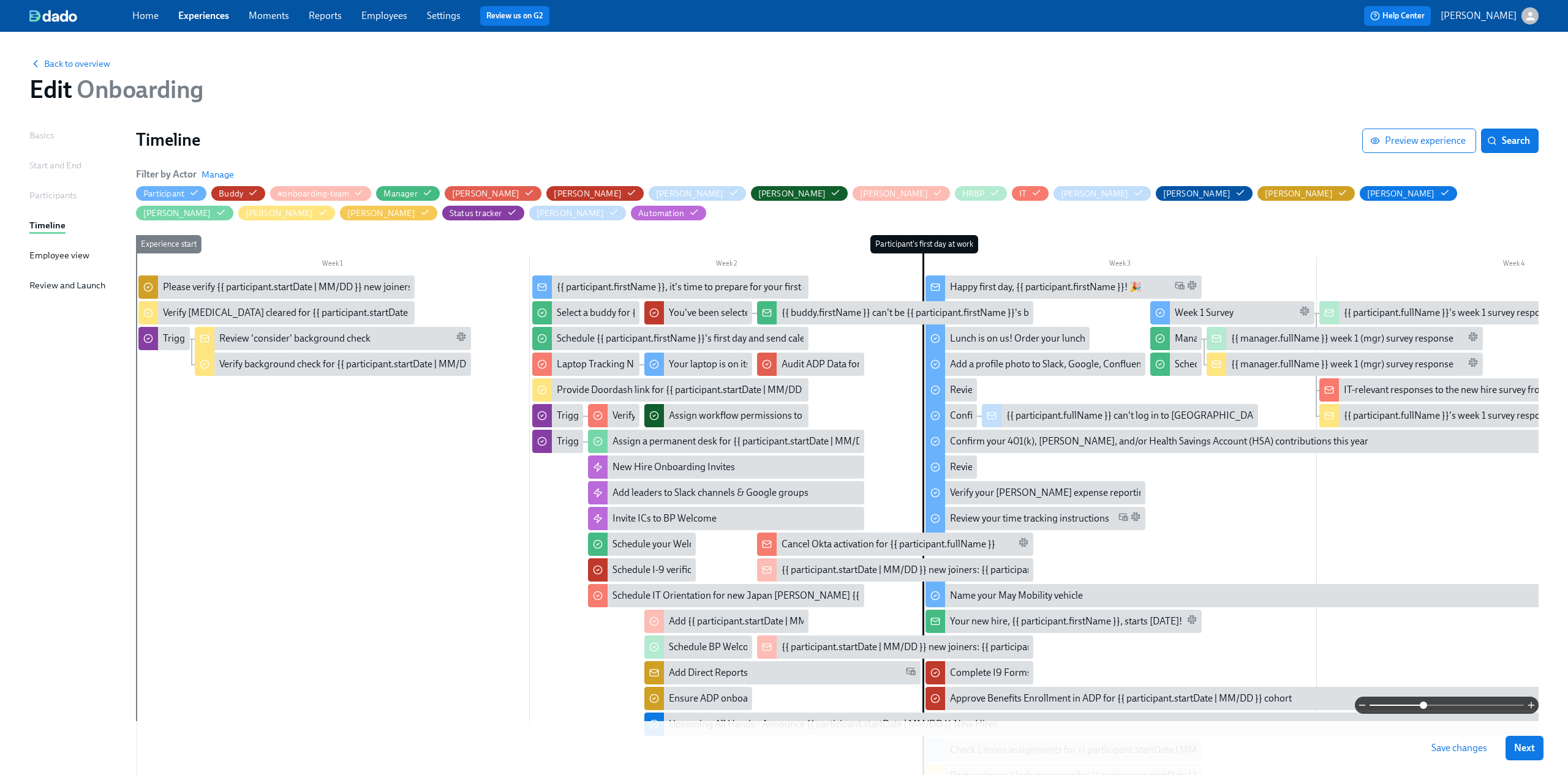
scroll to position [0, 61]
